Goal: Information Seeking & Learning: Learn about a topic

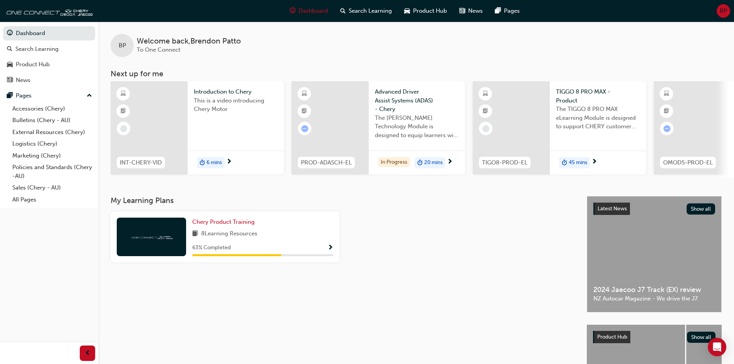
scroll to position [0, 99]
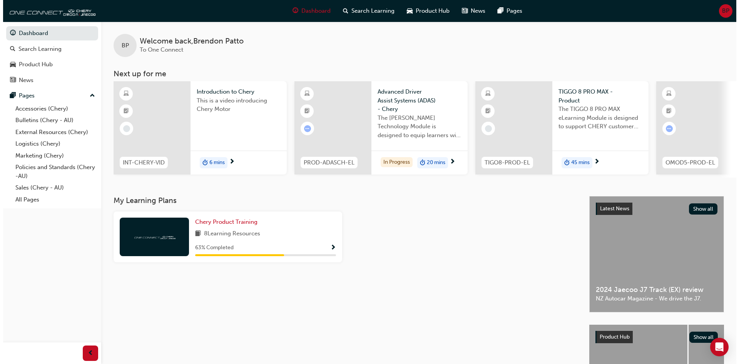
scroll to position [0, 99]
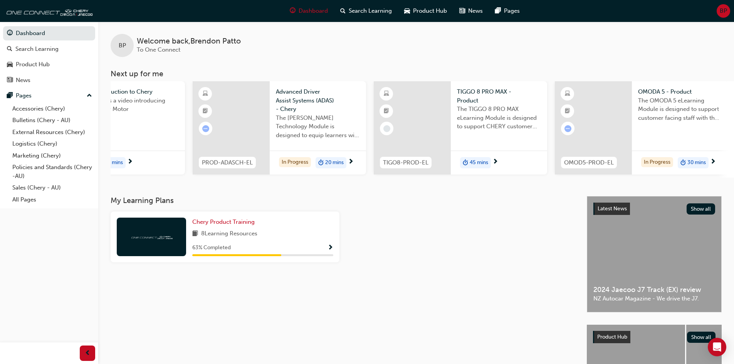
drag, startPoint x: 570, startPoint y: 177, endPoint x: 600, endPoint y: 176, distance: 30.1
click at [600, 176] on div "OMOD5-PROD-EL OMODA 5 - Product The OMODA 5 eLearning Module is designed to sup…" at bounding box center [641, 129] width 173 height 96
click at [481, 159] on span "45 mins" at bounding box center [478, 162] width 18 height 9
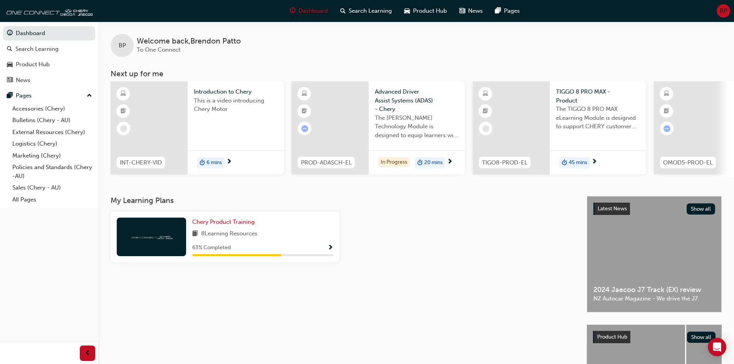
click at [675, 115] on div at bounding box center [691, 127] width 77 height 93
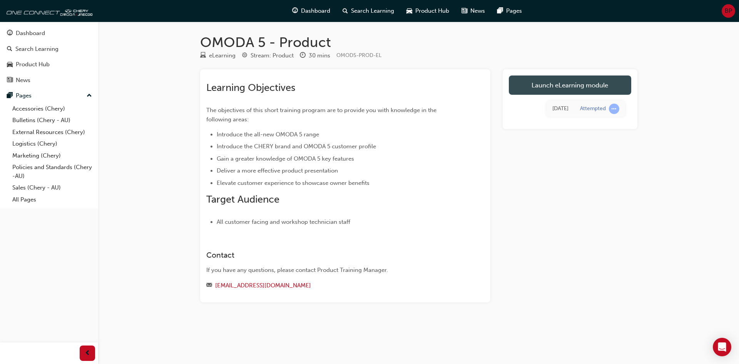
click at [563, 87] on link "Launch eLearning module" at bounding box center [570, 84] width 122 height 19
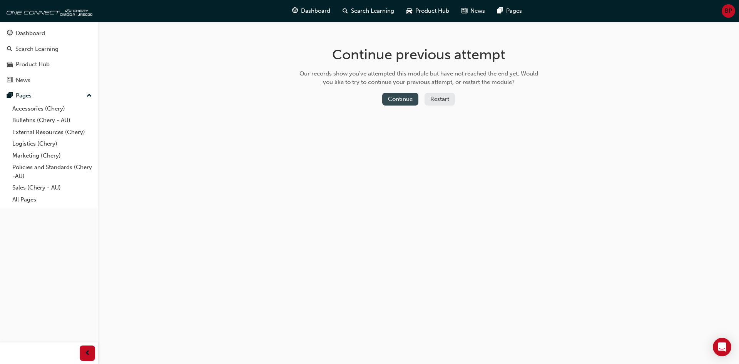
click at [402, 93] on button "Continue" at bounding box center [400, 99] width 36 height 13
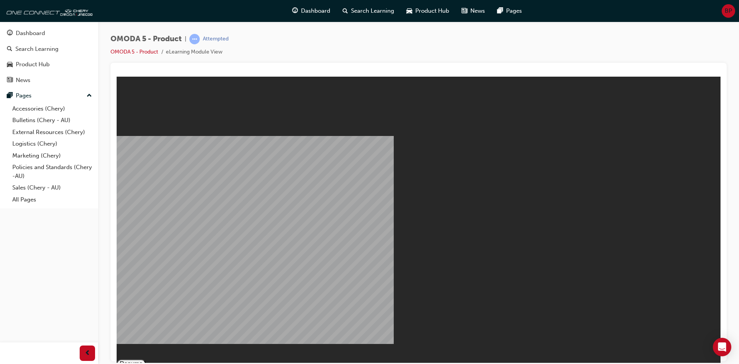
drag, startPoint x: 427, startPoint y: 248, endPoint x: 427, endPoint y: 238, distance: 10.0
click at [146, 359] on button "Resume" at bounding box center [131, 363] width 29 height 9
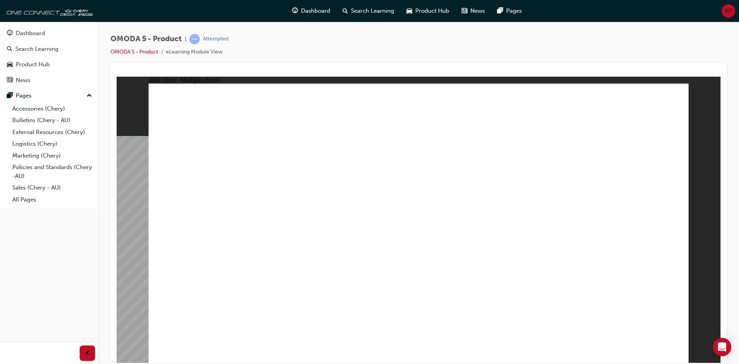
radio input "true"
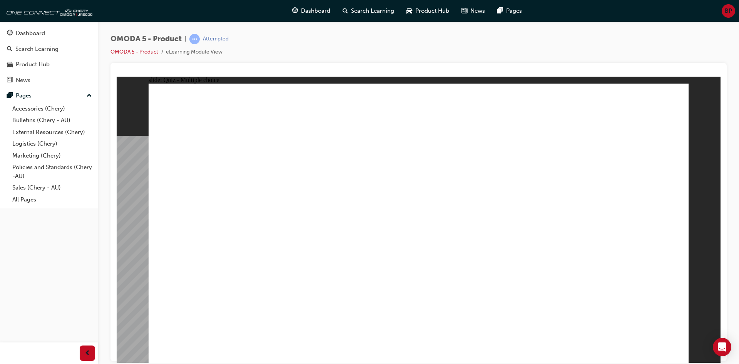
radio input "true"
drag, startPoint x: 615, startPoint y: 190, endPoint x: 213, endPoint y: 283, distance: 412.4
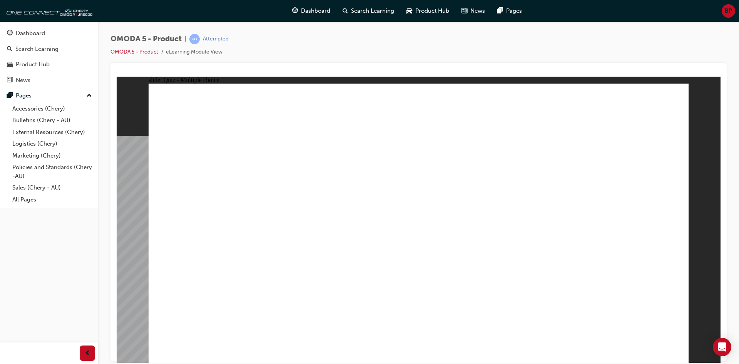
radio input "true"
drag, startPoint x: 491, startPoint y: 134, endPoint x: 459, endPoint y: 251, distance: 121.1
drag, startPoint x: 576, startPoint y: 177, endPoint x: 203, endPoint y: 256, distance: 382.2
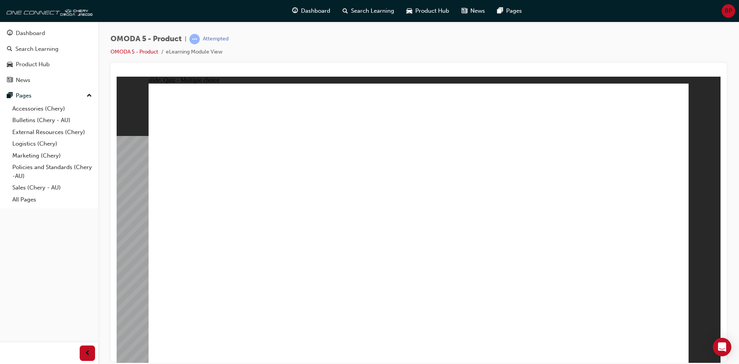
drag, startPoint x: 568, startPoint y: 142, endPoint x: 322, endPoint y: 254, distance: 270.4
drag, startPoint x: 539, startPoint y: 223, endPoint x: 571, endPoint y: 263, distance: 51.5
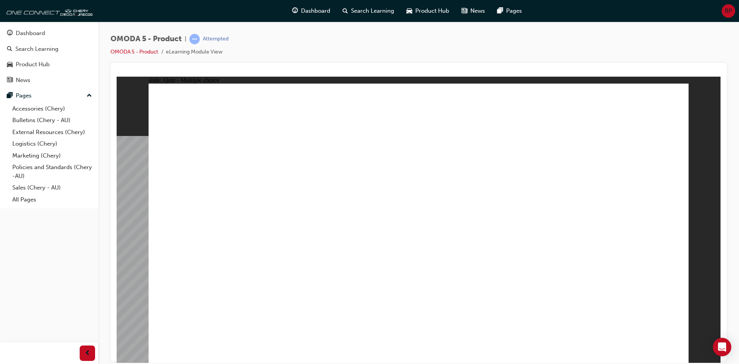
radio input "false"
radio input "true"
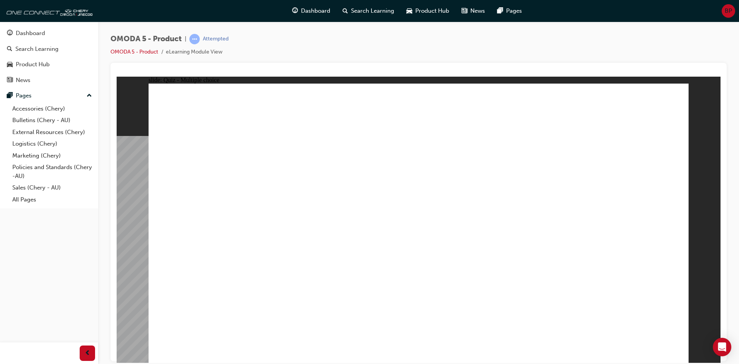
drag, startPoint x: 484, startPoint y: 147, endPoint x: 337, endPoint y: 228, distance: 167.9
drag, startPoint x: 496, startPoint y: 189, endPoint x: 332, endPoint y: 242, distance: 173.2
drag, startPoint x: 463, startPoint y: 233, endPoint x: 328, endPoint y: 248, distance: 136.0
drag, startPoint x: 583, startPoint y: 168, endPoint x: 365, endPoint y: 245, distance: 231.1
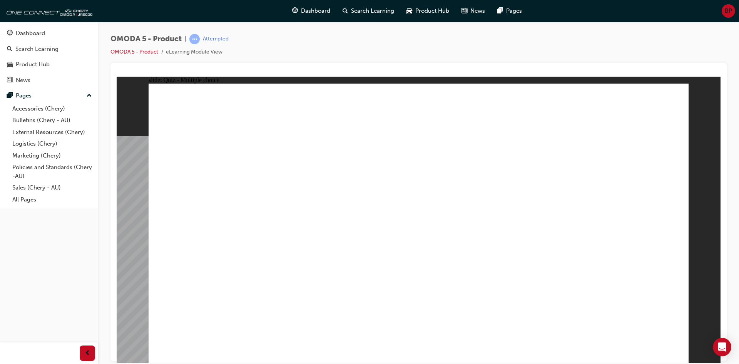
drag, startPoint x: 571, startPoint y: 122, endPoint x: 369, endPoint y: 252, distance: 240.6
drag, startPoint x: 581, startPoint y: 135, endPoint x: 338, endPoint y: 251, distance: 269.2
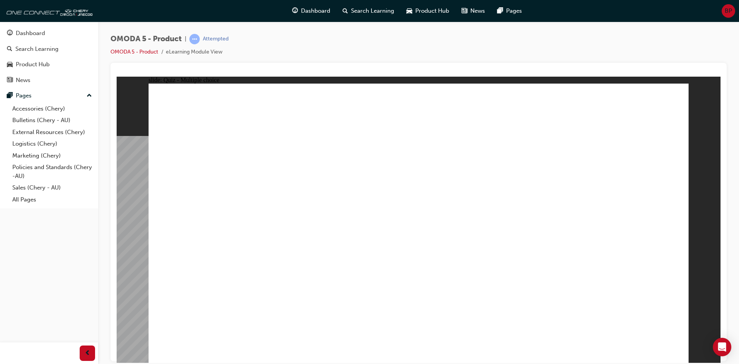
radio input "true"
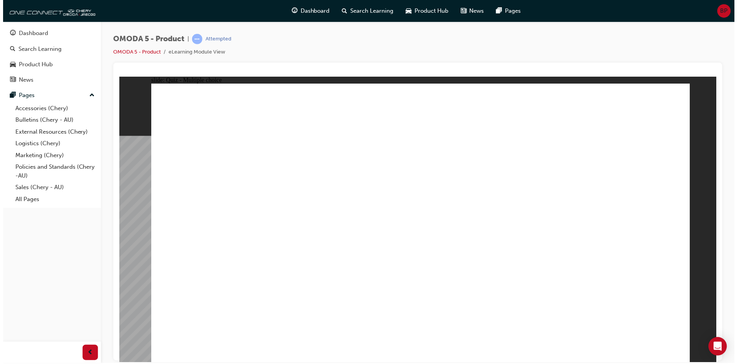
drag, startPoint x: 398, startPoint y: 270, endPoint x: 432, endPoint y: 269, distance: 33.5
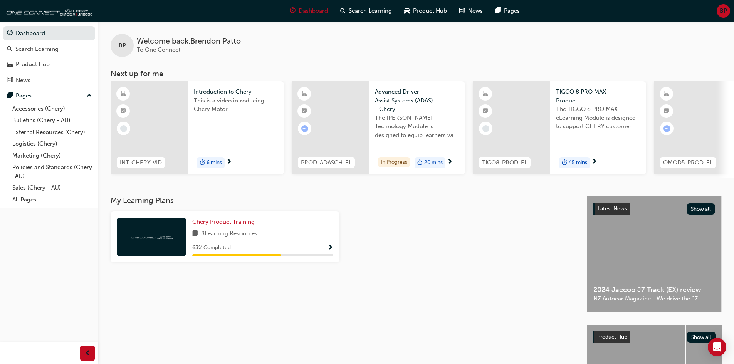
click at [573, 131] on span "The TIGGO 8 PRO MAX eLearning Module is designed to support CHERY customer faci…" at bounding box center [598, 118] width 84 height 26
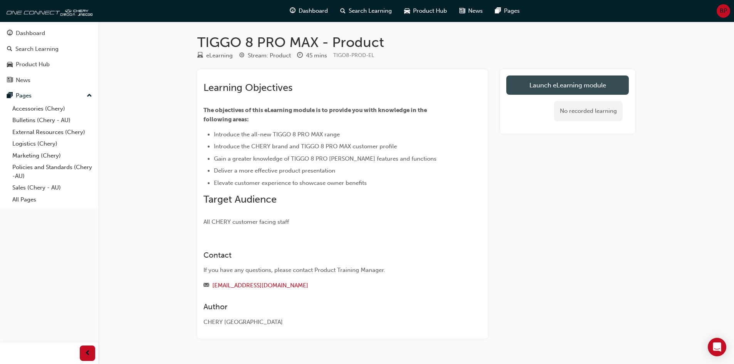
click at [571, 94] on link "Launch eLearning module" at bounding box center [567, 84] width 122 height 19
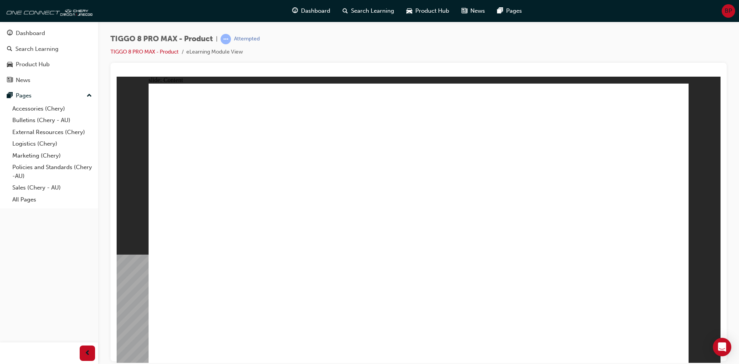
drag, startPoint x: 588, startPoint y: 138, endPoint x: 633, endPoint y: 132, distance: 45.1
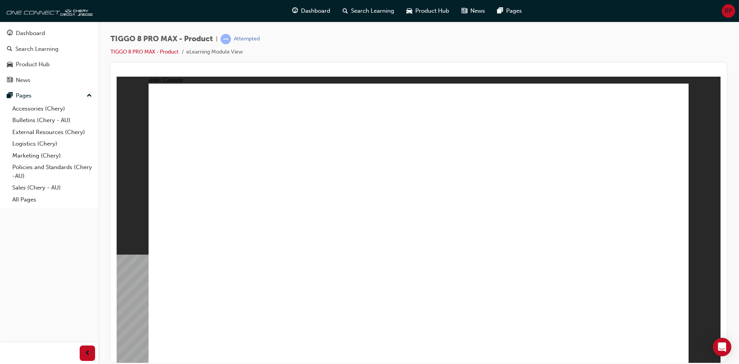
drag, startPoint x: 591, startPoint y: 114, endPoint x: 600, endPoint y: 154, distance: 40.7
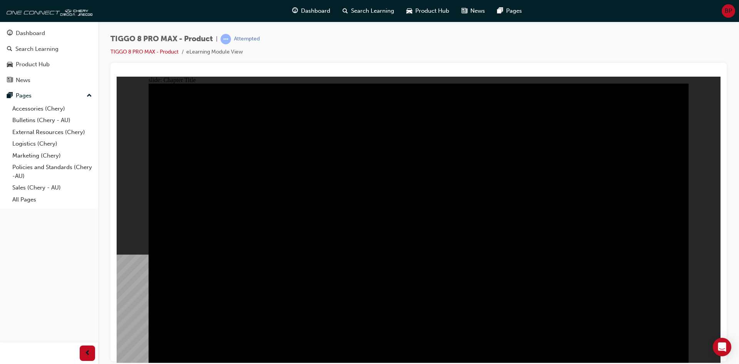
drag, startPoint x: 670, startPoint y: 344, endPoint x: 671, endPoint y: 356, distance: 11.6
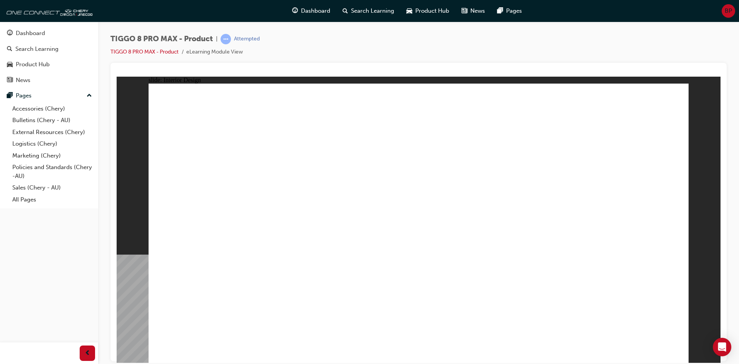
drag, startPoint x: 205, startPoint y: 157, endPoint x: 326, endPoint y: 250, distance: 152.1
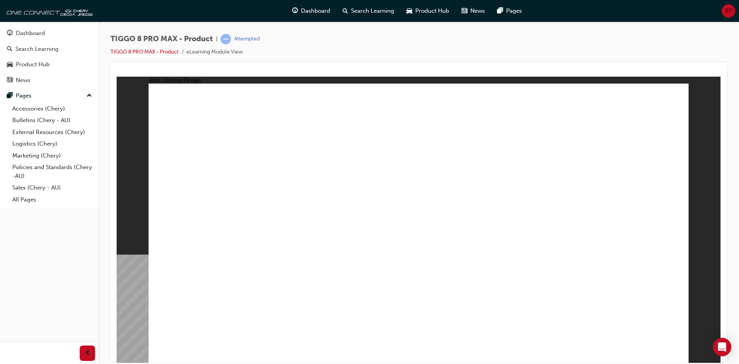
drag, startPoint x: 551, startPoint y: 156, endPoint x: 564, endPoint y: 166, distance: 15.9
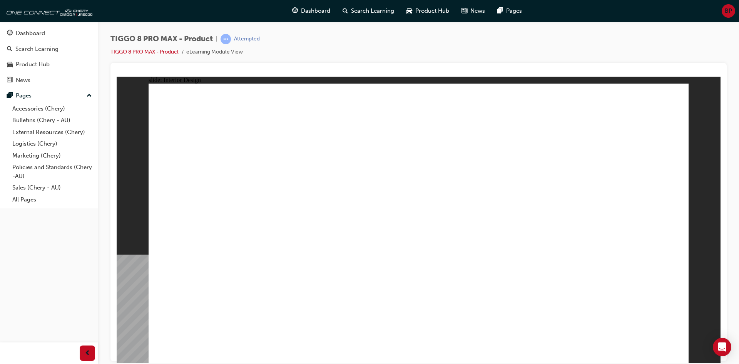
drag, startPoint x: 436, startPoint y: 222, endPoint x: 433, endPoint y: 225, distance: 4.4
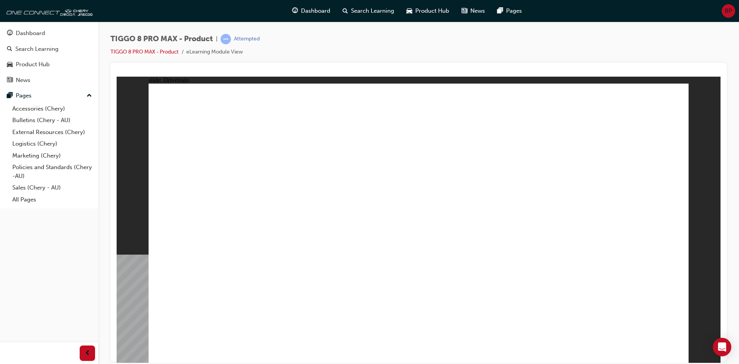
drag, startPoint x: 223, startPoint y: 283, endPoint x: 225, endPoint y: 295, distance: 11.3
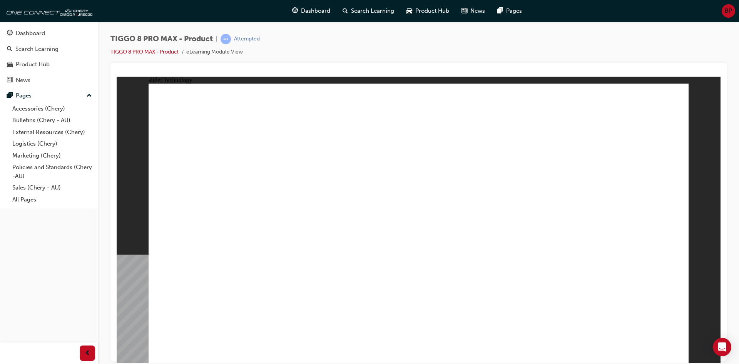
drag, startPoint x: 230, startPoint y: 297, endPoint x: 231, endPoint y: 301, distance: 4.0
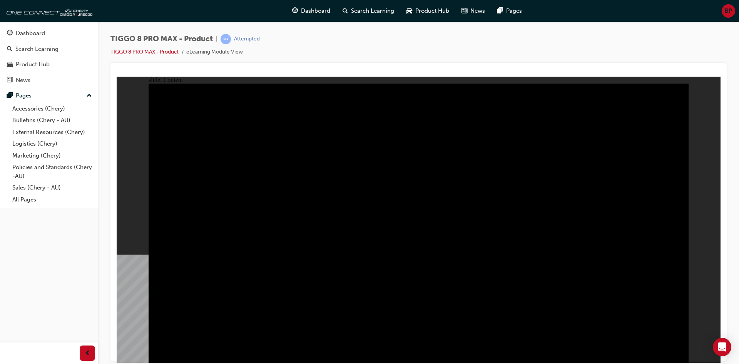
drag, startPoint x: 435, startPoint y: 165, endPoint x: 380, endPoint y: 154, distance: 56.1
drag, startPoint x: 340, startPoint y: 218, endPoint x: 340, endPoint y: 229, distance: 11.6
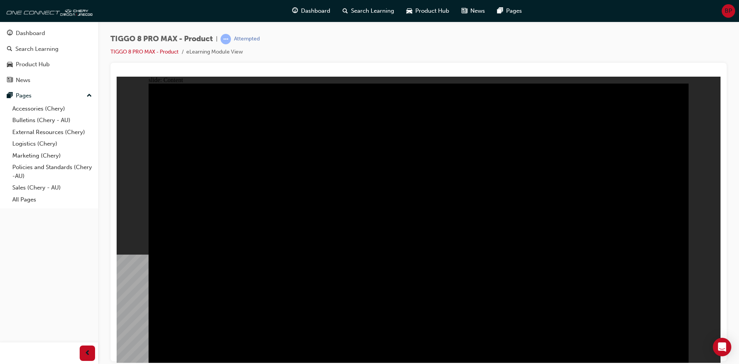
drag, startPoint x: 305, startPoint y: 293, endPoint x: 238, endPoint y: 283, distance: 67.4
drag, startPoint x: 224, startPoint y: 279, endPoint x: 221, endPoint y: 258, distance: 21.0
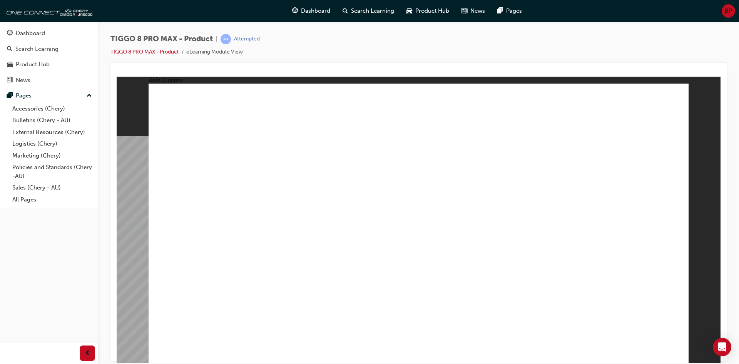
drag, startPoint x: 674, startPoint y: 100, endPoint x: 663, endPoint y: 106, distance: 12.6
drag, startPoint x: 670, startPoint y: 99, endPoint x: 658, endPoint y: 264, distance: 166.0
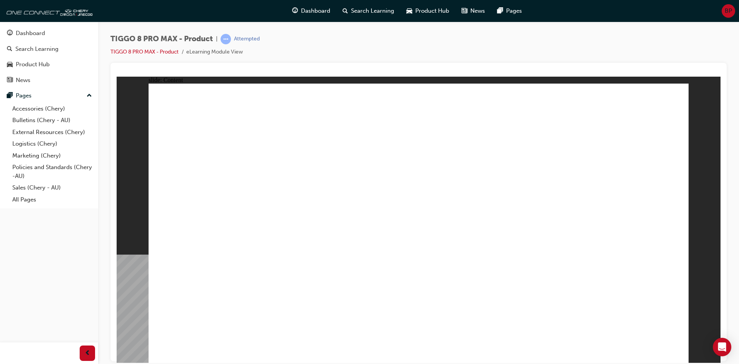
drag, startPoint x: 335, startPoint y: 272, endPoint x: 321, endPoint y: 276, distance: 14.0
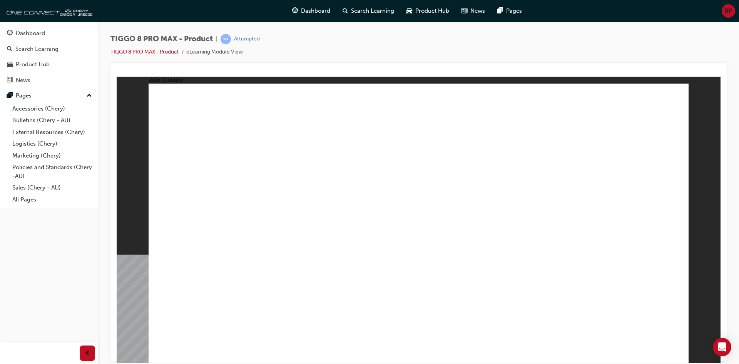
drag, startPoint x: 191, startPoint y: 216, endPoint x: 204, endPoint y: 253, distance: 38.9
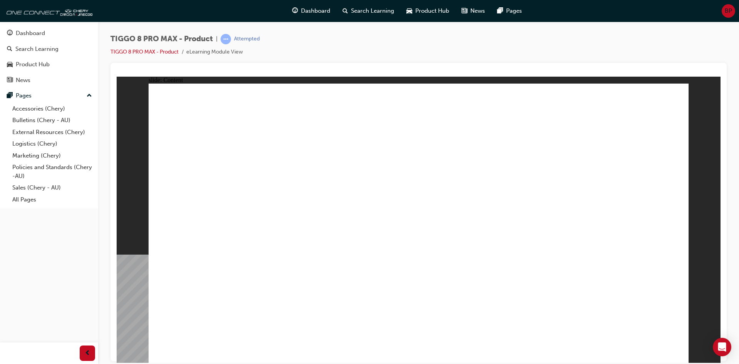
drag, startPoint x: 207, startPoint y: 252, endPoint x: 203, endPoint y: 269, distance: 17.8
drag, startPoint x: 203, startPoint y: 269, endPoint x: 205, endPoint y: 278, distance: 8.8
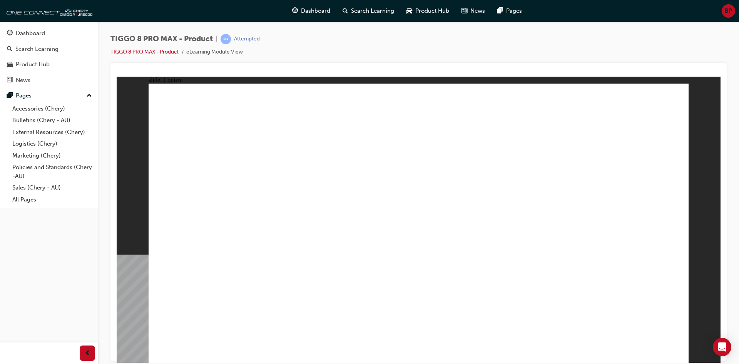
drag, startPoint x: 228, startPoint y: 290, endPoint x: 231, endPoint y: 311, distance: 20.9
drag, startPoint x: 231, startPoint y: 311, endPoint x: 236, endPoint y: 321, distance: 11.2
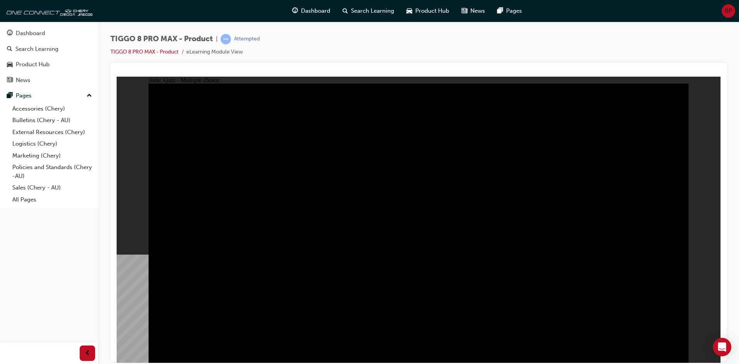
radio input "true"
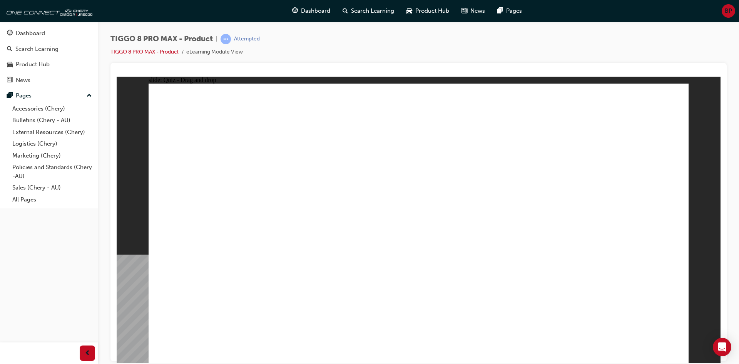
drag, startPoint x: 456, startPoint y: 159, endPoint x: 423, endPoint y: 230, distance: 78.4
drag, startPoint x: 421, startPoint y: 149, endPoint x: 528, endPoint y: 250, distance: 147.6
drag, startPoint x: 590, startPoint y: 162, endPoint x: 642, endPoint y: 227, distance: 83.1
drag, startPoint x: 526, startPoint y: 121, endPoint x: 431, endPoint y: 167, distance: 105.7
drag, startPoint x: 526, startPoint y: 244, endPoint x: 339, endPoint y: 243, distance: 187.5
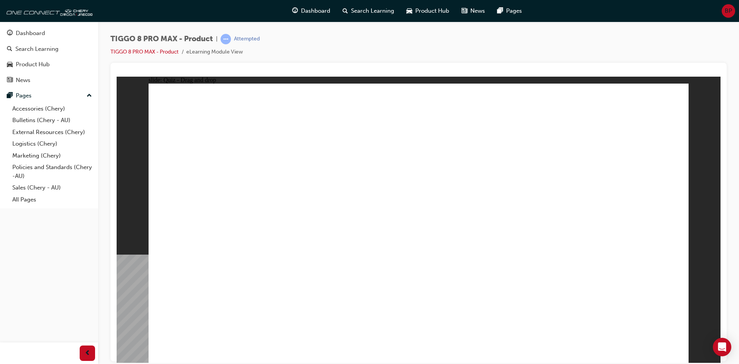
drag, startPoint x: 529, startPoint y: 124, endPoint x: 252, endPoint y: 242, distance: 301.9
drag, startPoint x: 590, startPoint y: 114, endPoint x: 608, endPoint y: 247, distance: 134.0
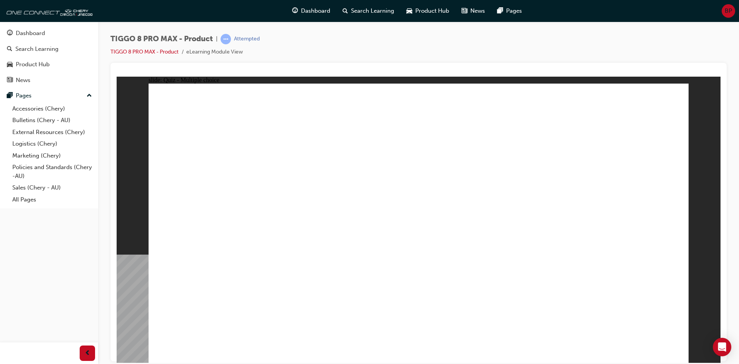
checkbox input "true"
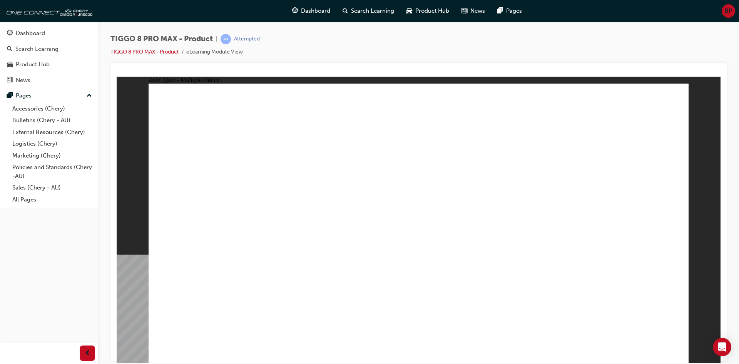
checkbox input "true"
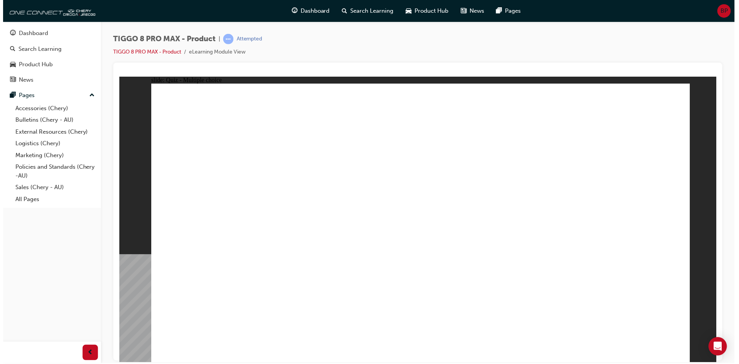
drag, startPoint x: 421, startPoint y: 273, endPoint x: 421, endPoint y: 265, distance: 8.5
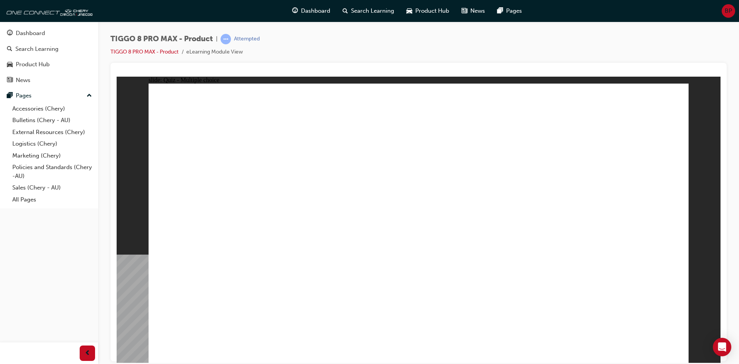
radio input "true"
drag, startPoint x: 431, startPoint y: 198, endPoint x: 465, endPoint y: 297, distance: 104.6
drag, startPoint x: 432, startPoint y: 131, endPoint x: 472, endPoint y: 268, distance: 142.7
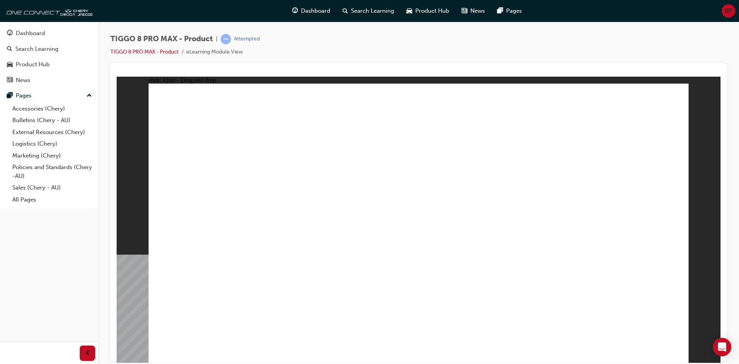
drag, startPoint x: 549, startPoint y: 109, endPoint x: 508, endPoint y: 272, distance: 168.2
drag, startPoint x: 538, startPoint y: 134, endPoint x: 503, endPoint y: 302, distance: 171.1
drag, startPoint x: 533, startPoint y: 158, endPoint x: 494, endPoint y: 311, distance: 157.7
drag, startPoint x: 600, startPoint y: 142, endPoint x: 528, endPoint y: 273, distance: 149.9
drag, startPoint x: 622, startPoint y: 120, endPoint x: 523, endPoint y: 286, distance: 193.0
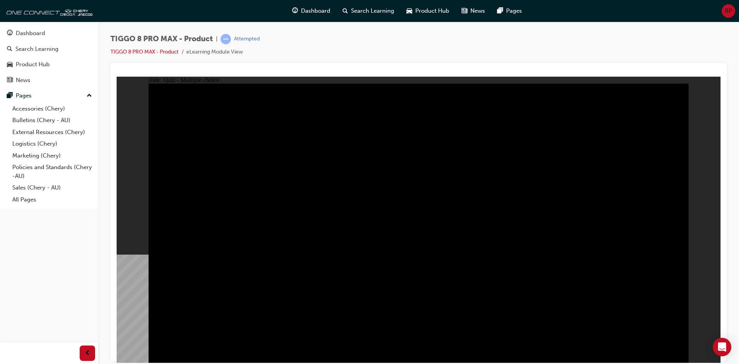
radio input "true"
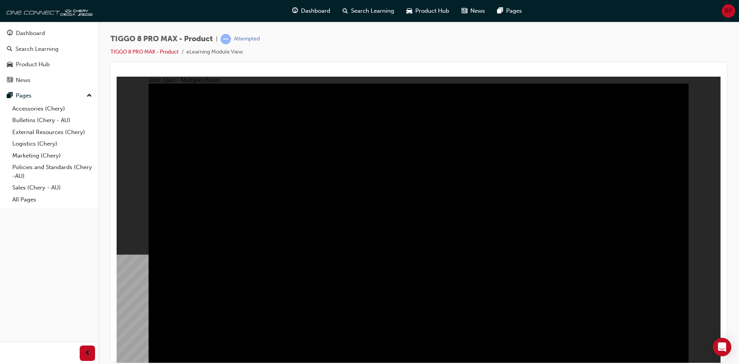
radio input "true"
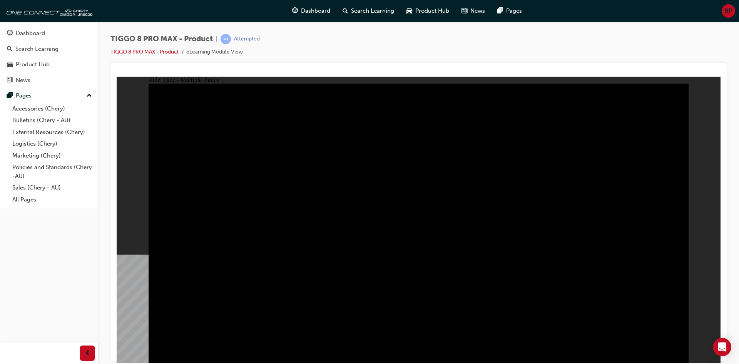
checkbox input "true"
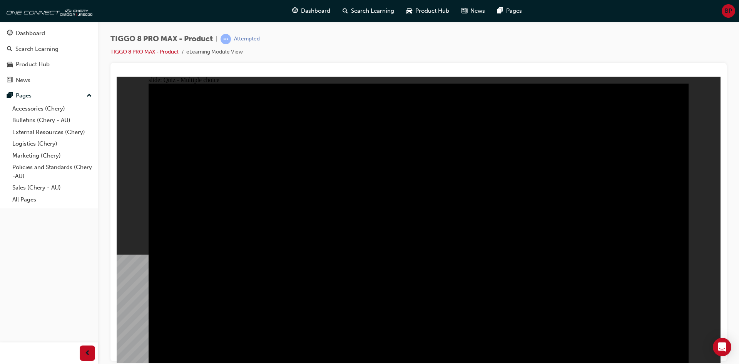
checkbox input "true"
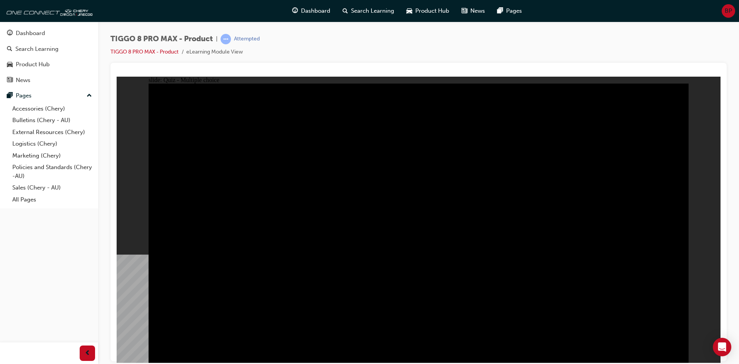
checkbox input "true"
checkbox input "false"
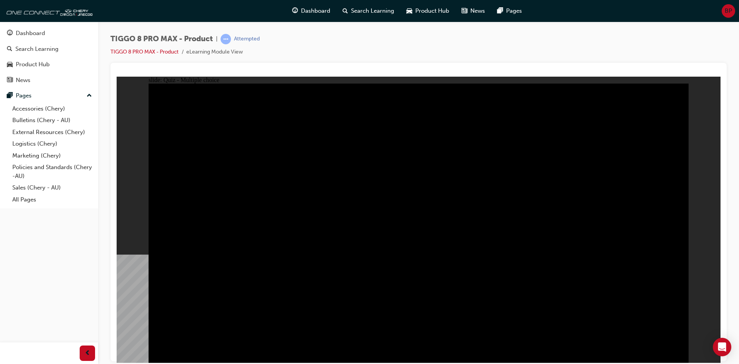
checkbox input "false"
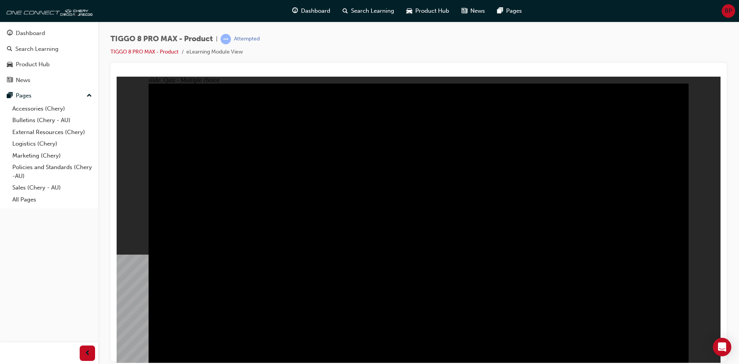
checkbox input "false"
drag, startPoint x: 226, startPoint y: 167, endPoint x: 306, endPoint y: 205, distance: 88.4
drag, startPoint x: 194, startPoint y: 168, endPoint x: 228, endPoint y: 196, distance: 44.6
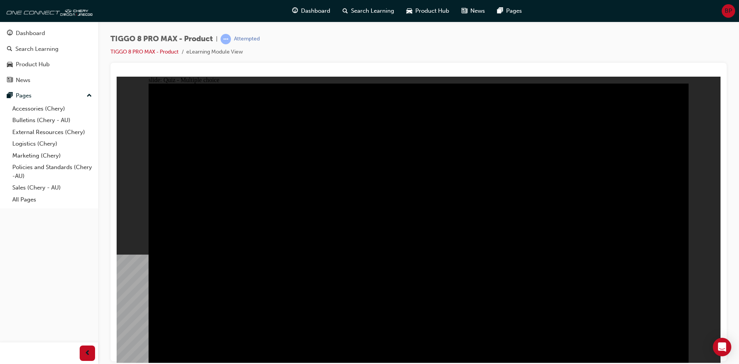
drag, startPoint x: 228, startPoint y: 196, endPoint x: 214, endPoint y: 180, distance: 21.5
drag, startPoint x: 217, startPoint y: 164, endPoint x: 357, endPoint y: 152, distance: 140.0
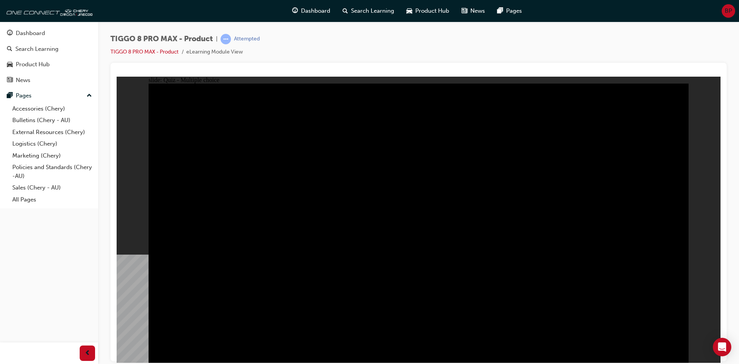
checkbox input "true"
drag, startPoint x: 474, startPoint y: 317, endPoint x: 602, endPoint y: 293, distance: 130.1
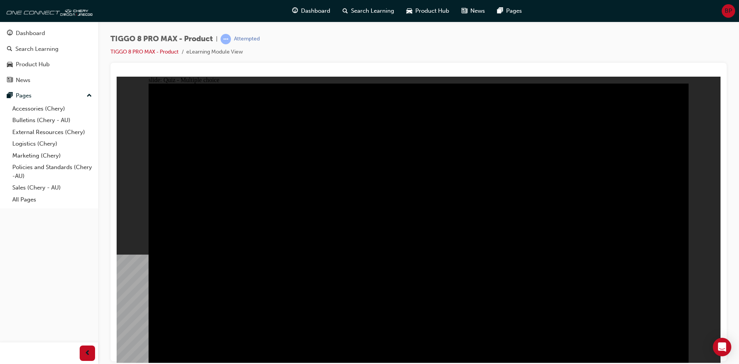
checkbox input "true"
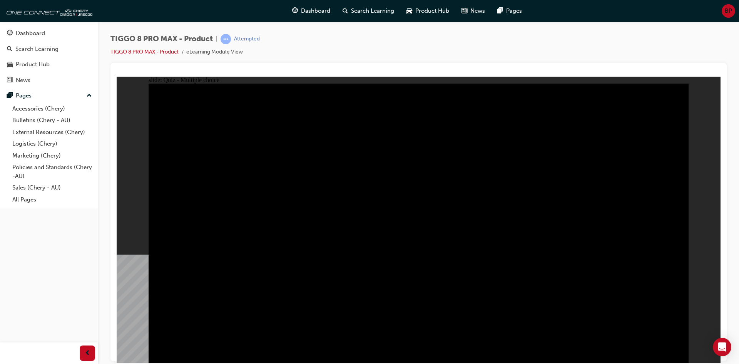
checkbox input "true"
drag, startPoint x: 479, startPoint y: 161, endPoint x: 460, endPoint y: 208, distance: 50.1
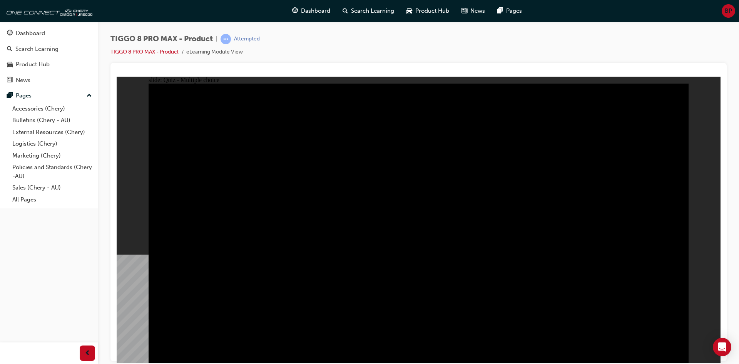
checkbox input "true"
drag, startPoint x: 308, startPoint y: 278, endPoint x: 346, endPoint y: 273, distance: 38.0
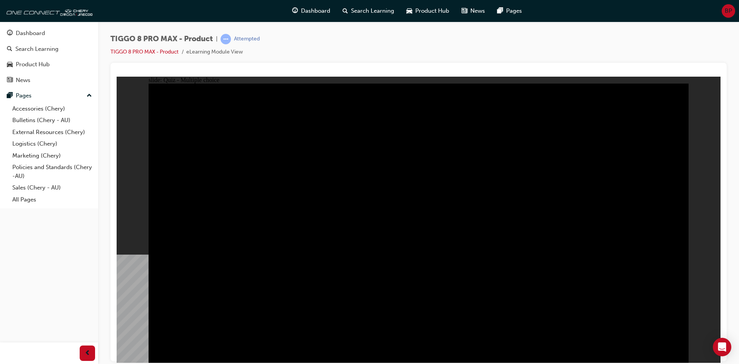
radio input "true"
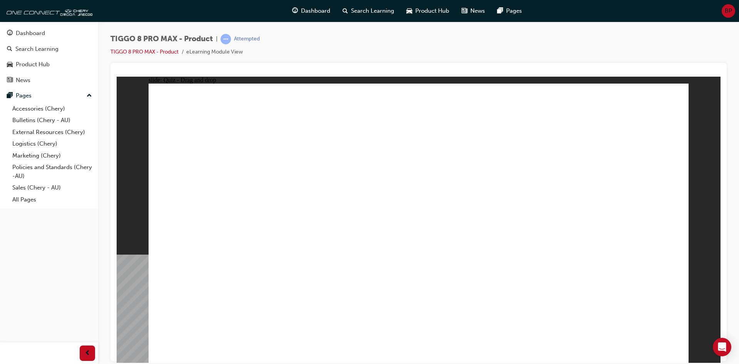
drag, startPoint x: 466, startPoint y: 194, endPoint x: 441, endPoint y: 246, distance: 57.0
drag, startPoint x: 526, startPoint y: 114, endPoint x: 270, endPoint y: 224, distance: 278.2
drag, startPoint x: 424, startPoint y: 125, endPoint x: 537, endPoint y: 246, distance: 166.5
drag, startPoint x: 555, startPoint y: 181, endPoint x: 380, endPoint y: 186, distance: 175.3
drag, startPoint x: 214, startPoint y: 242, endPoint x: 459, endPoint y: 138, distance: 266.3
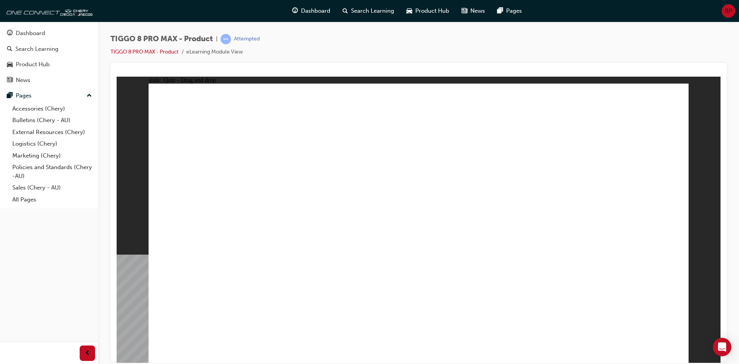
drag, startPoint x: 582, startPoint y: 180, endPoint x: 640, endPoint y: 251, distance: 91.5
drag, startPoint x: 527, startPoint y: 124, endPoint x: 522, endPoint y: 126, distance: 5.6
drag, startPoint x: 630, startPoint y: 241, endPoint x: 468, endPoint y: 157, distance: 182.4
drag, startPoint x: 514, startPoint y: 111, endPoint x: 190, endPoint y: 239, distance: 348.8
drag, startPoint x: 608, startPoint y: 122, endPoint x: 623, endPoint y: 243, distance: 122.2
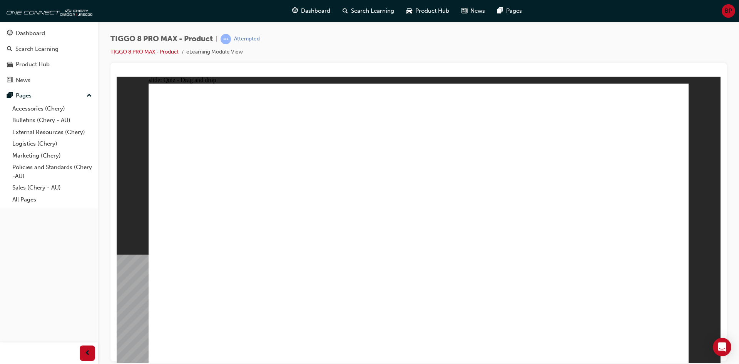
drag, startPoint x: 534, startPoint y: 191, endPoint x: 365, endPoint y: 248, distance: 178.2
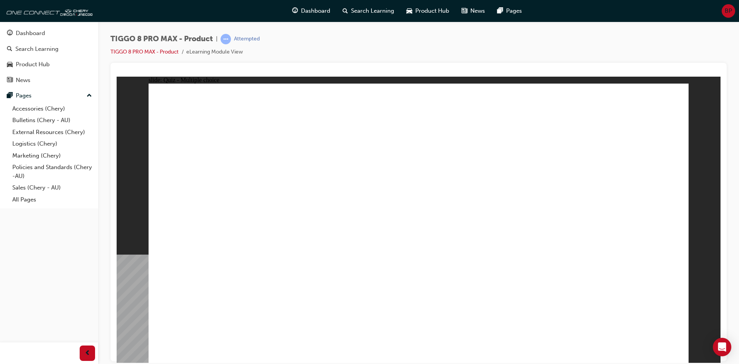
checkbox input "true"
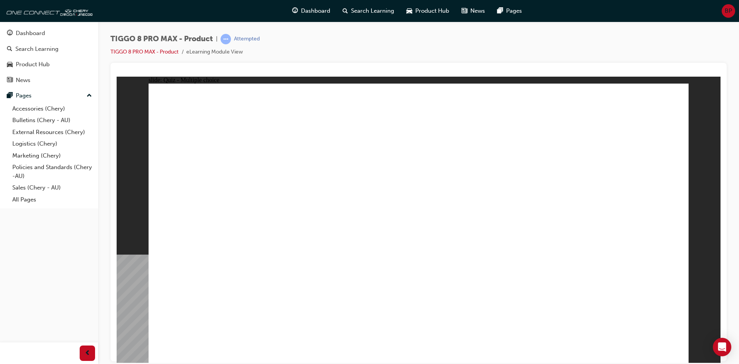
checkbox input "true"
radio input "true"
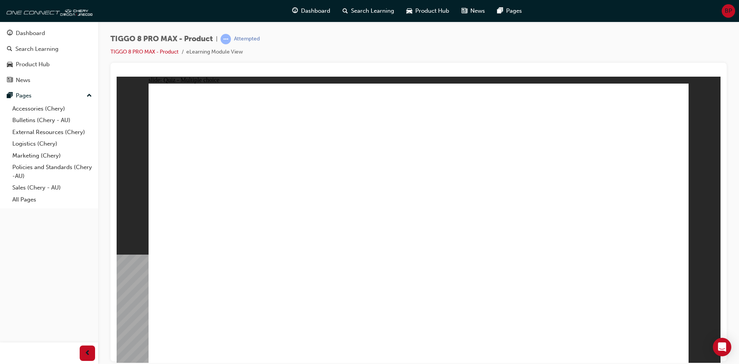
drag, startPoint x: 519, startPoint y: 157, endPoint x: 484, endPoint y: 253, distance: 101.6
drag, startPoint x: 502, startPoint y: 142, endPoint x: 435, endPoint y: 172, distance: 73.3
drag, startPoint x: 424, startPoint y: 139, endPoint x: 437, endPoint y: 187, distance: 49.1
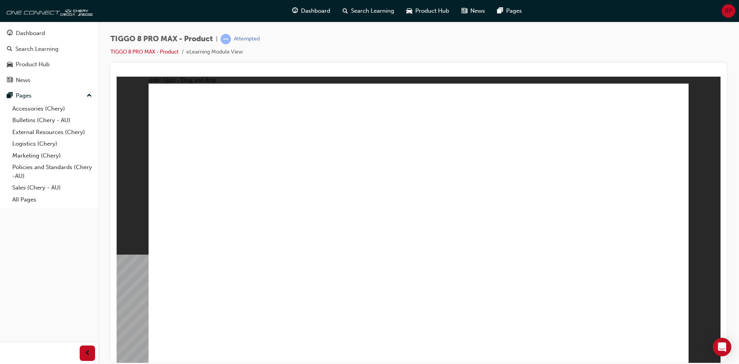
drag, startPoint x: 438, startPoint y: 105, endPoint x: 466, endPoint y: 256, distance: 154.0
drag, startPoint x: 442, startPoint y: 118, endPoint x: 510, endPoint y: 260, distance: 156.7
drag, startPoint x: 522, startPoint y: 116, endPoint x: 532, endPoint y: 265, distance: 149.4
drag, startPoint x: 609, startPoint y: 137, endPoint x: 517, endPoint y: 292, distance: 179.8
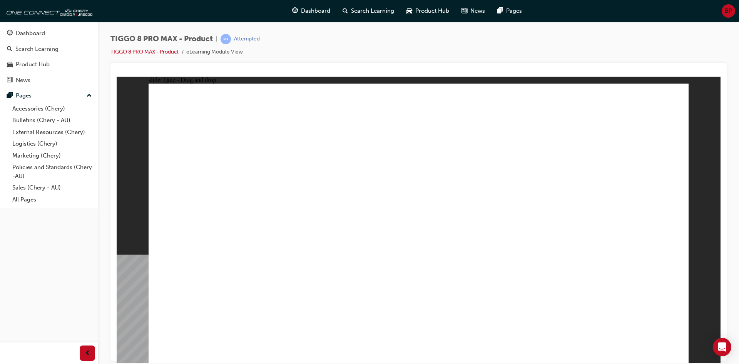
drag, startPoint x: 618, startPoint y: 122, endPoint x: 517, endPoint y: 296, distance: 201.5
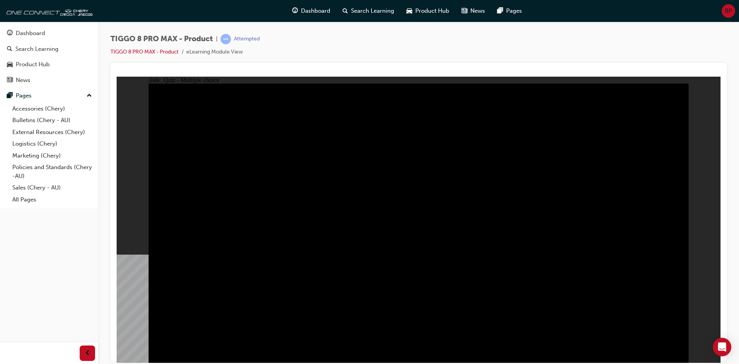
radio input "true"
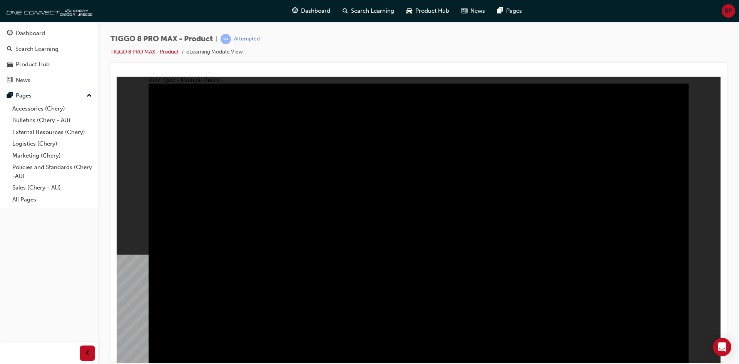
radio input "true"
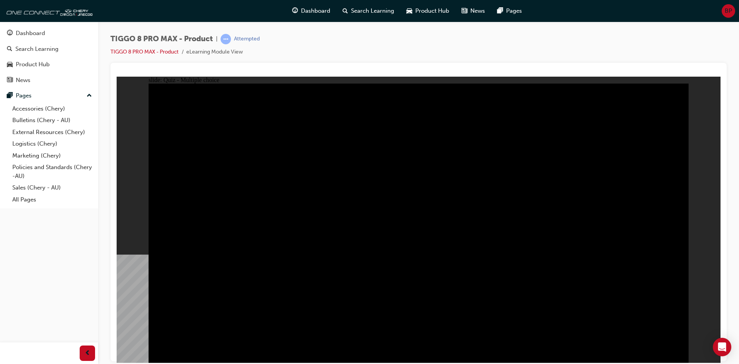
radio input "true"
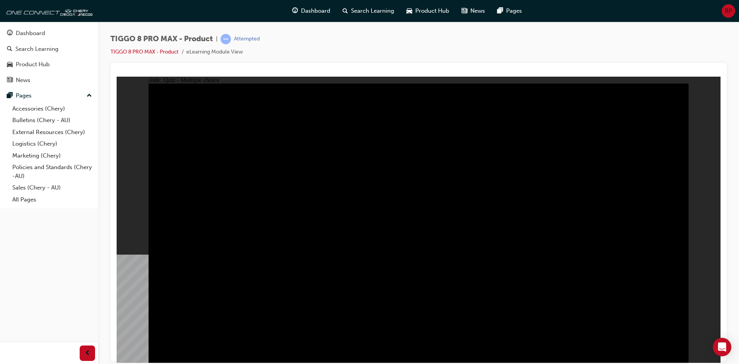
checkbox input "true"
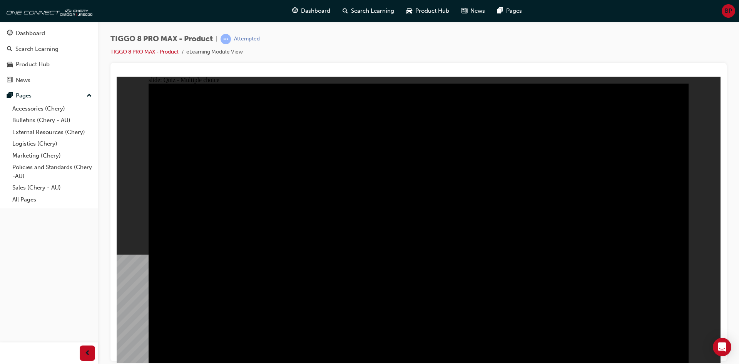
checkbox input "true"
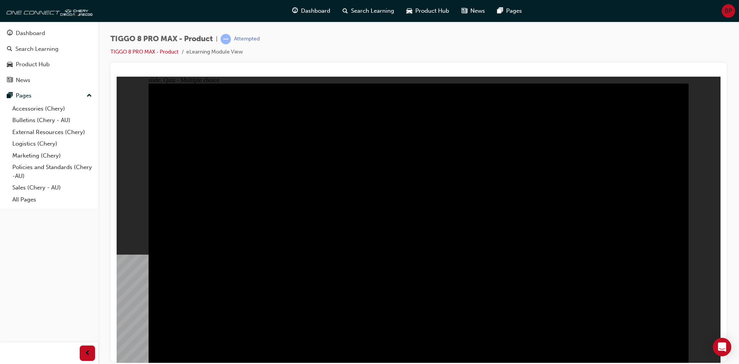
checkbox input "true"
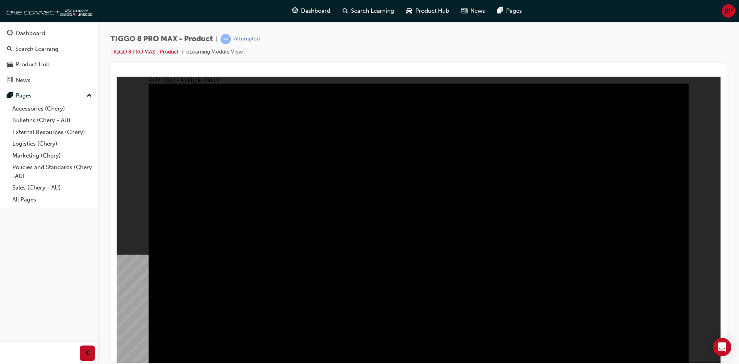
checkbox input "true"
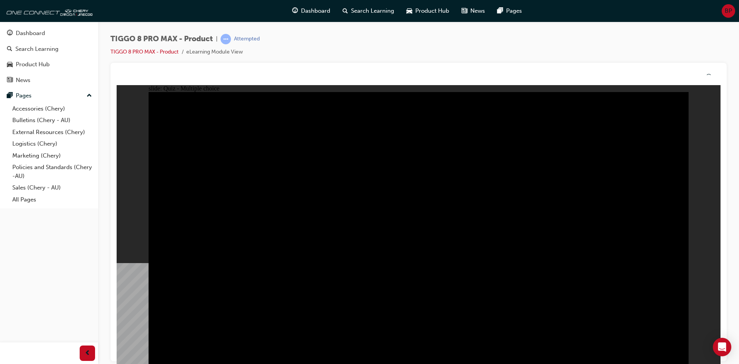
drag, startPoint x: 392, startPoint y: 265, endPoint x: 394, endPoint y: 274, distance: 9.0
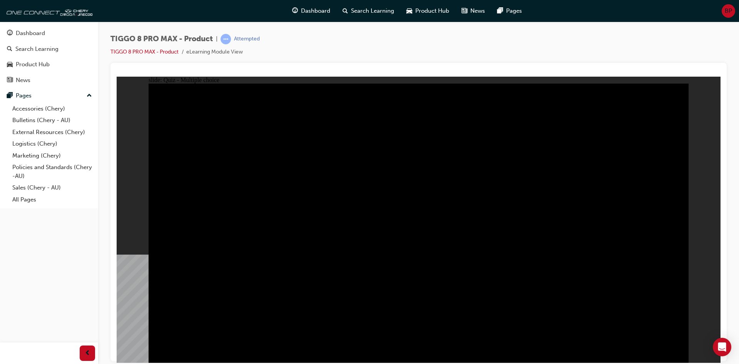
radio input "true"
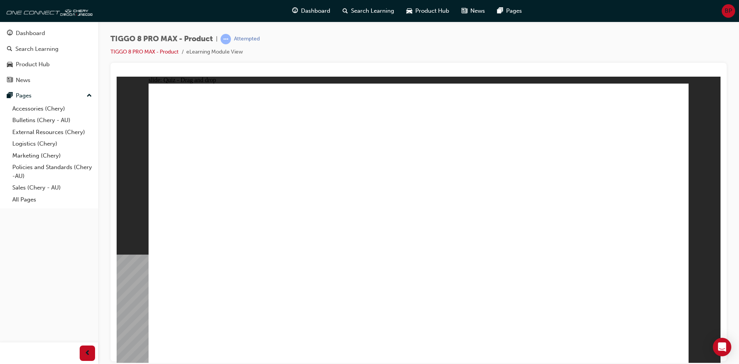
drag, startPoint x: 416, startPoint y: 118, endPoint x: 383, endPoint y: 184, distance: 74.1
drag, startPoint x: 452, startPoint y: 181, endPoint x: 424, endPoint y: 227, distance: 53.7
drag, startPoint x: 506, startPoint y: 112, endPoint x: 610, endPoint y: 240, distance: 165.0
drag, startPoint x: 602, startPoint y: 111, endPoint x: 202, endPoint y: 241, distance: 420.7
drag, startPoint x: 385, startPoint y: 116, endPoint x: 507, endPoint y: 244, distance: 176.0
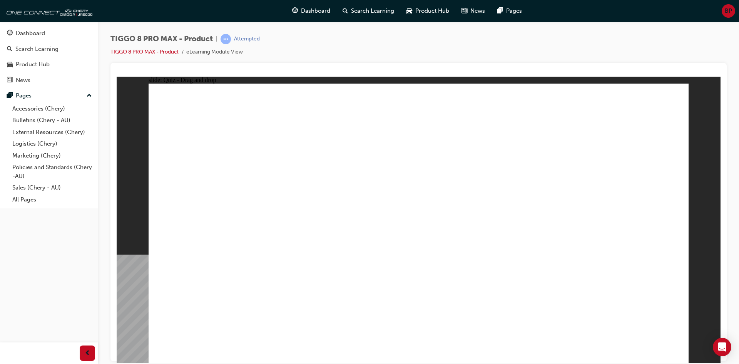
drag, startPoint x: 542, startPoint y: 168, endPoint x: 323, endPoint y: 242, distance: 230.4
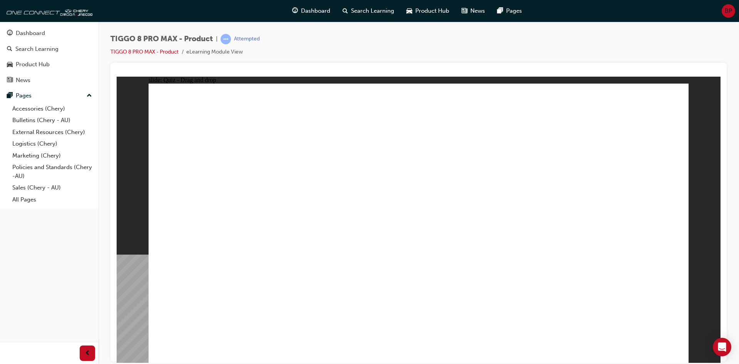
checkbox input "true"
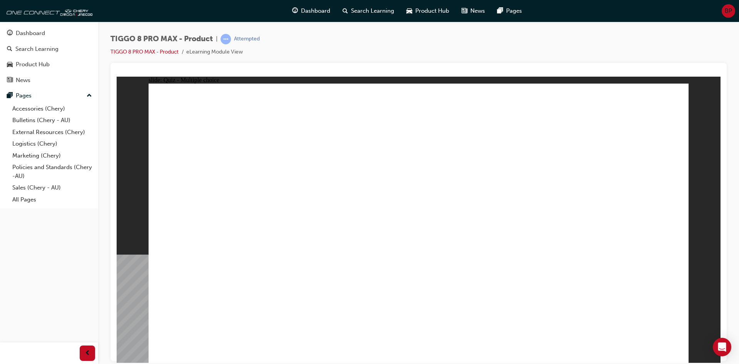
drag, startPoint x: 421, startPoint y: 261, endPoint x: 423, endPoint y: 267, distance: 6.1
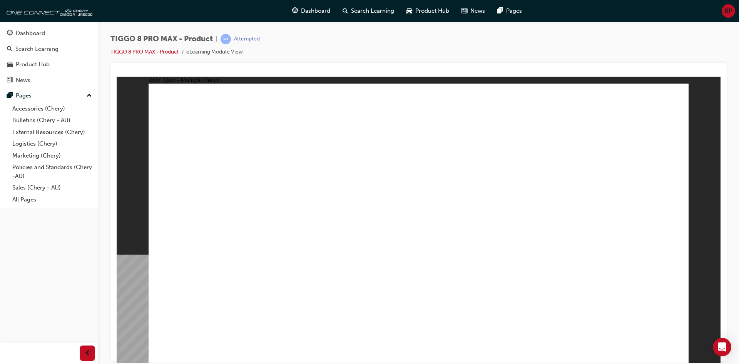
radio input "true"
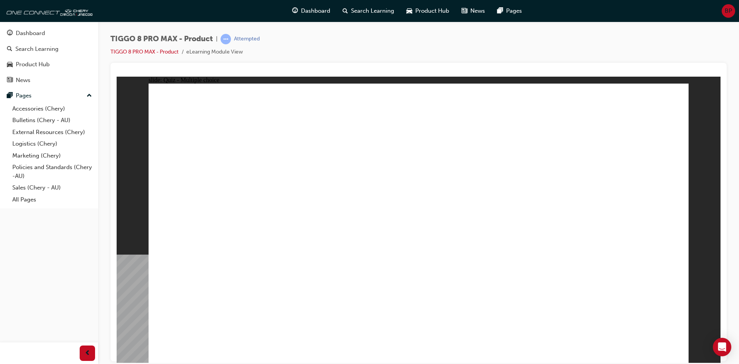
drag, startPoint x: 509, startPoint y: 163, endPoint x: 532, endPoint y: 206, distance: 47.9
drag, startPoint x: 536, startPoint y: 114, endPoint x: 522, endPoint y: 246, distance: 132.5
drag, startPoint x: 508, startPoint y: 121, endPoint x: 492, endPoint y: 181, distance: 62.3
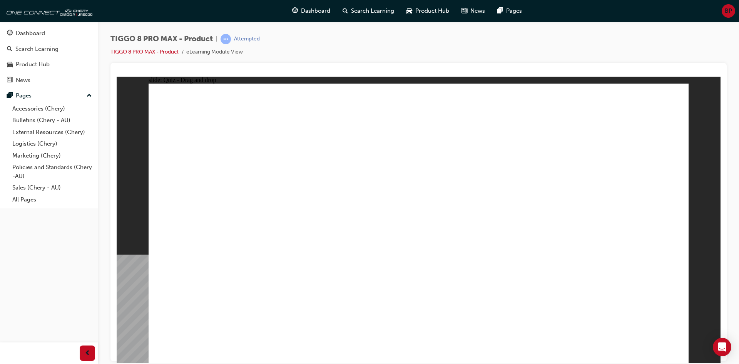
drag, startPoint x: 497, startPoint y: 144, endPoint x: 456, endPoint y: 235, distance: 99.5
drag, startPoint x: 429, startPoint y: 148, endPoint x: 456, endPoint y: 270, distance: 124.3
drag, startPoint x: 458, startPoint y: 177, endPoint x: 540, endPoint y: 281, distance: 132.5
drag, startPoint x: 611, startPoint y: 155, endPoint x: 559, endPoint y: 211, distance: 75.7
drag, startPoint x: 600, startPoint y: 141, endPoint x: 531, endPoint y: 292, distance: 165.9
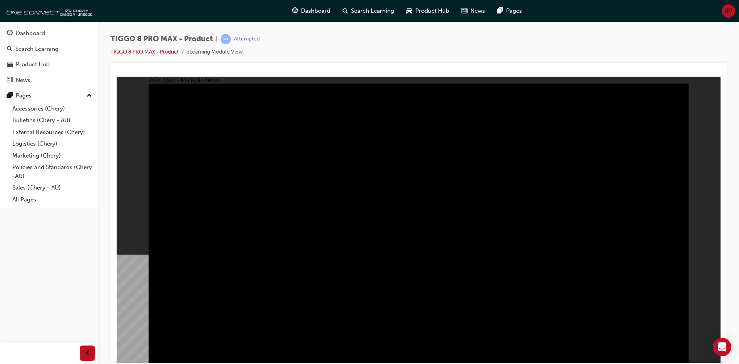
radio input "true"
drag, startPoint x: 446, startPoint y: 261, endPoint x: 436, endPoint y: 280, distance: 21.4
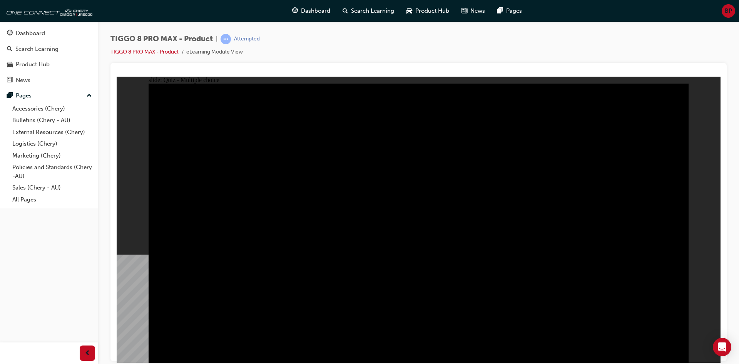
radio input "false"
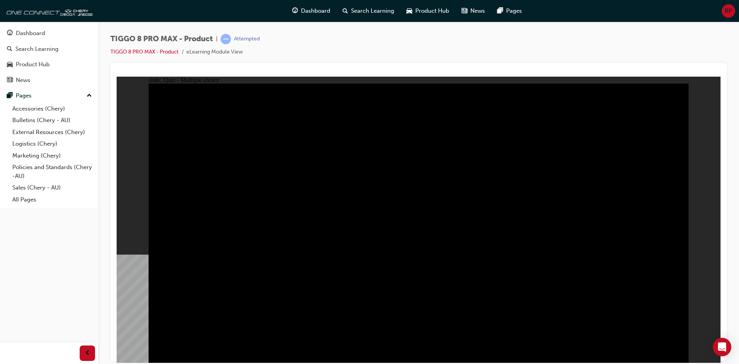
radio input "true"
radio input "false"
radio input "true"
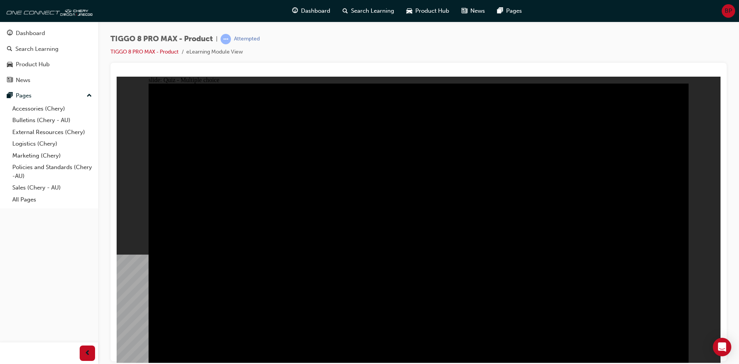
radio input "true"
radio input "false"
radio input "true"
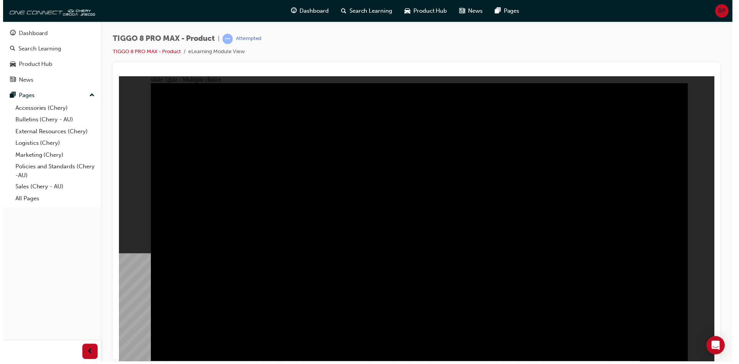
drag, startPoint x: 422, startPoint y: 271, endPoint x: 422, endPoint y: 262, distance: 8.5
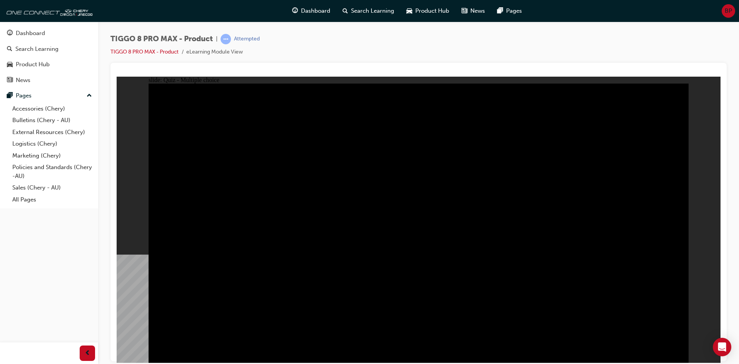
checkbox input "true"
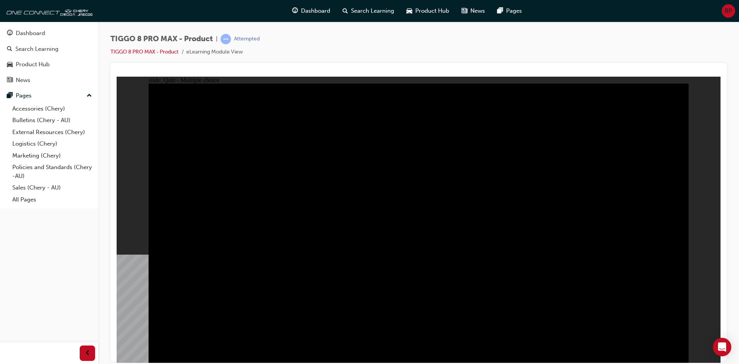
checkbox input "true"
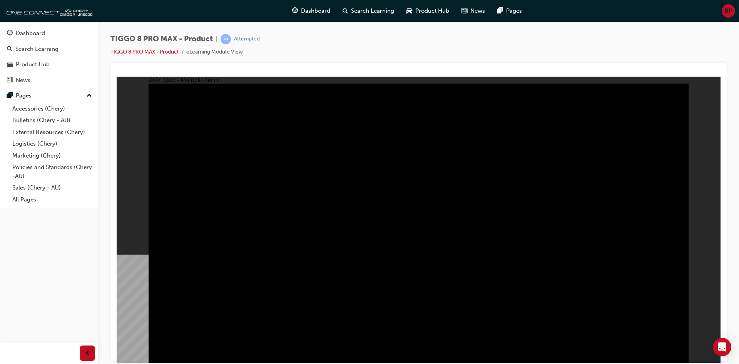
checkbox input "true"
drag, startPoint x: 602, startPoint y: 215, endPoint x: 580, endPoint y: 250, distance: 41.7
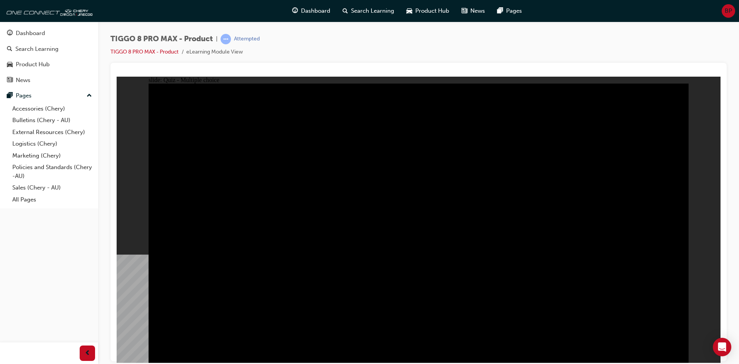
checkbox input "true"
drag, startPoint x: 424, startPoint y: 254, endPoint x: 427, endPoint y: 257, distance: 4.1
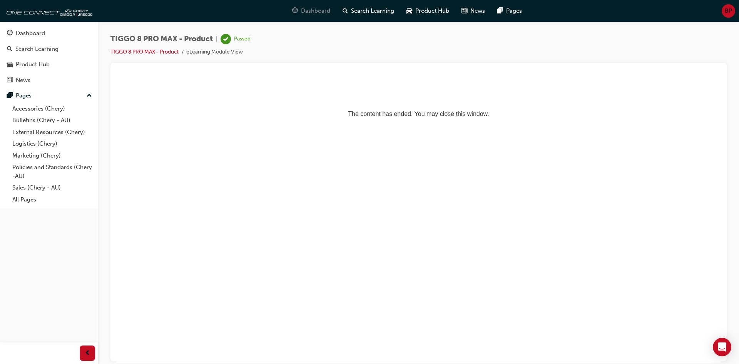
click at [322, 10] on span "Dashboard" at bounding box center [315, 11] width 29 height 9
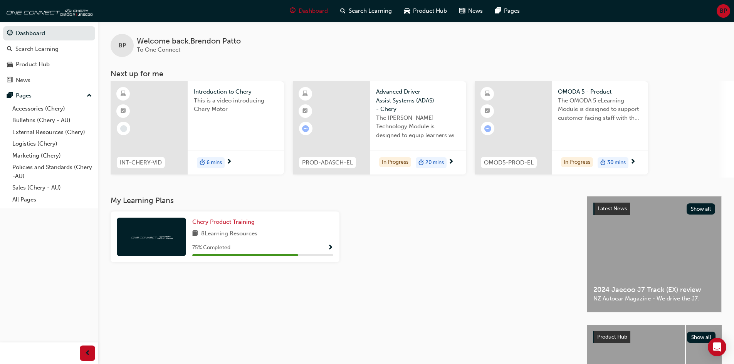
click at [620, 151] on div "In Progress 30 mins" at bounding box center [599, 163] width 96 height 24
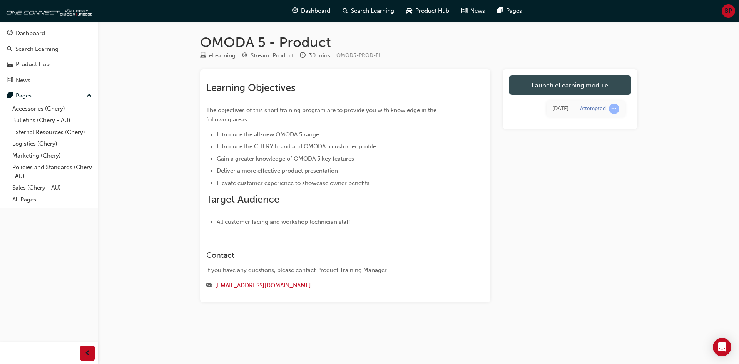
click at [576, 90] on link "Launch eLearning module" at bounding box center [570, 84] width 122 height 19
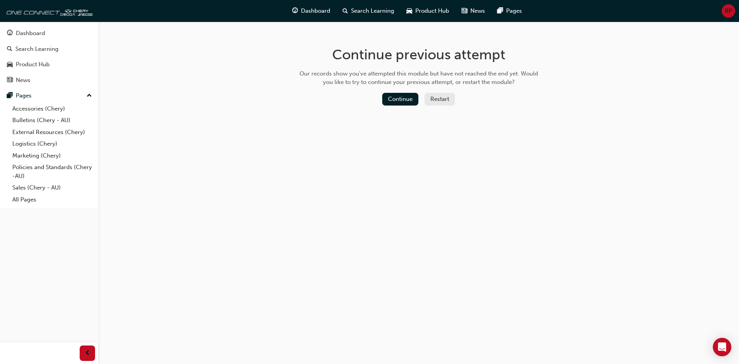
click at [397, 92] on div "Continue previous attempt Our records show you've attempted this module but hav…" at bounding box center [419, 78] width 250 height 112
click at [420, 108] on div "Continue Restart" at bounding box center [419, 101] width 244 height 16
click at [407, 99] on button "Continue" at bounding box center [400, 99] width 36 height 13
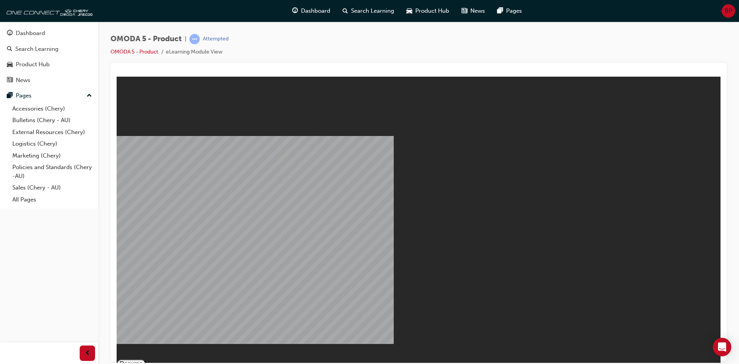
click at [146, 359] on button "Resume" at bounding box center [131, 363] width 29 height 9
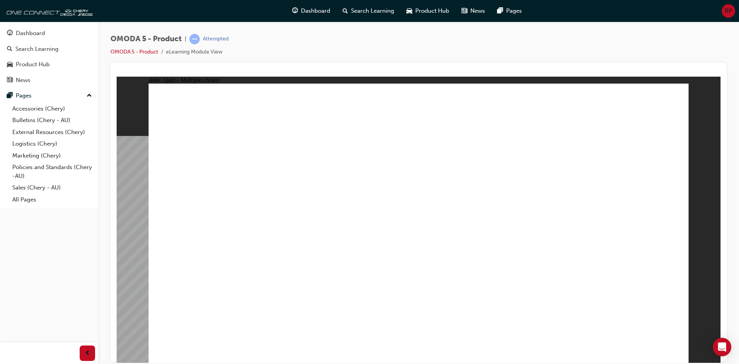
radio input "true"
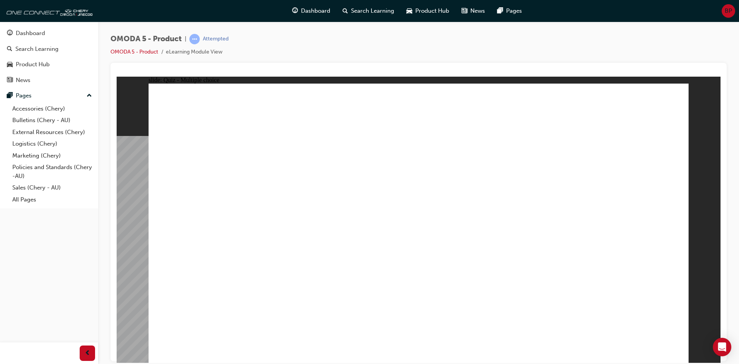
radio input "true"
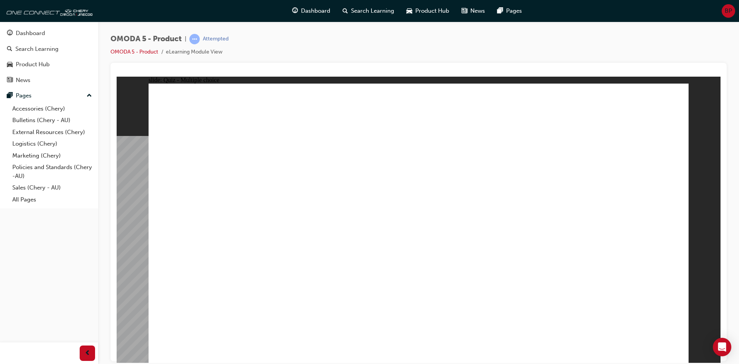
radio input "true"
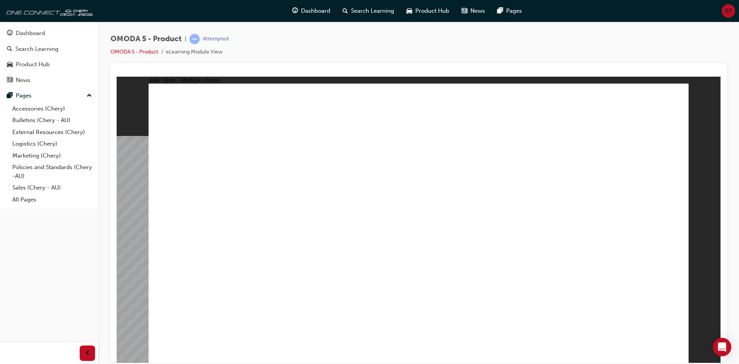
radio input "true"
drag, startPoint x: 450, startPoint y: 204, endPoint x: 454, endPoint y: 277, distance: 73.3
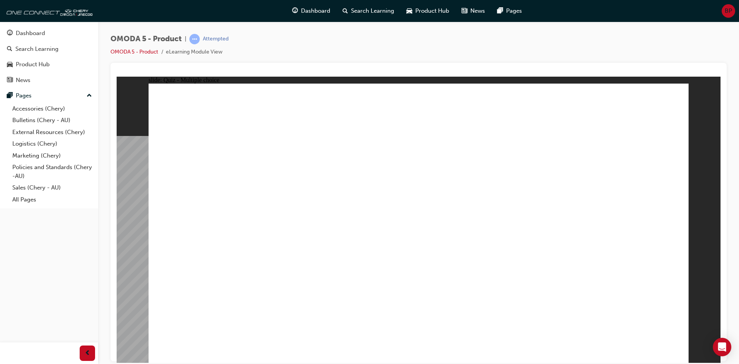
radio input "true"
drag, startPoint x: 573, startPoint y: 184, endPoint x: 216, endPoint y: 255, distance: 363.2
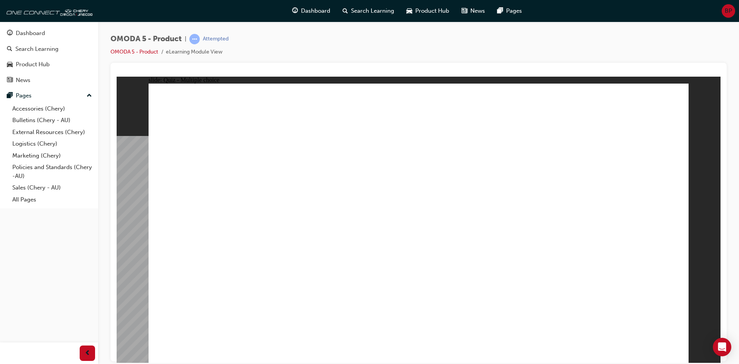
drag, startPoint x: 501, startPoint y: 183, endPoint x: 362, endPoint y: 256, distance: 157.1
drag, startPoint x: 493, startPoint y: 134, endPoint x: 526, endPoint y: 204, distance: 77.5
drag, startPoint x: 598, startPoint y: 124, endPoint x: 580, endPoint y: 262, distance: 139.5
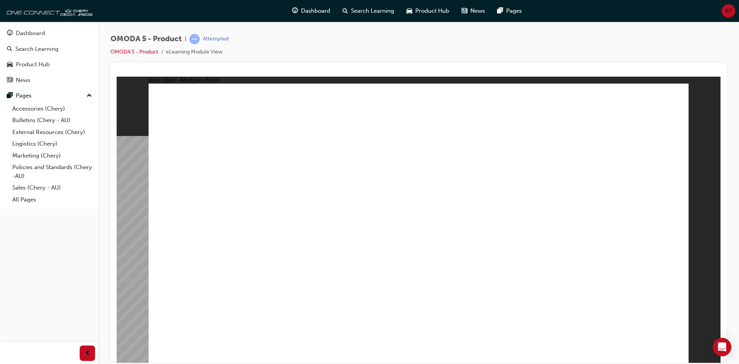
click at [704, 216] on div "slide: Quiz - Multiple choice Rectangle 1 Rectangle 1 A. 18’ Blade sports wheel…" at bounding box center [419, 219] width 604 height 286
radio input "false"
radio input "true"
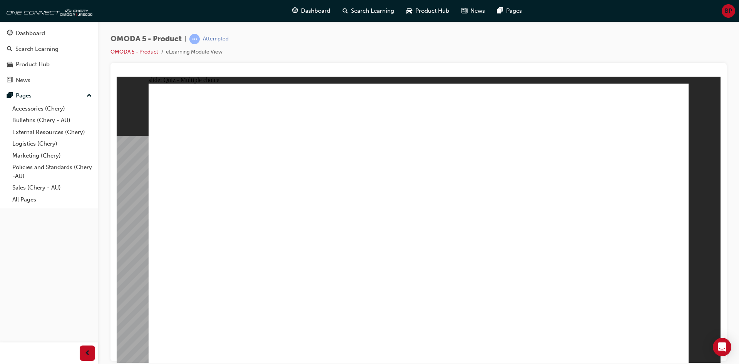
drag, startPoint x: 517, startPoint y: 203, endPoint x: 355, endPoint y: 240, distance: 166.7
drag, startPoint x: 461, startPoint y: 240, endPoint x: 325, endPoint y: 241, distance: 135.2
drag, startPoint x: 582, startPoint y: 169, endPoint x: 344, endPoint y: 258, distance: 254.2
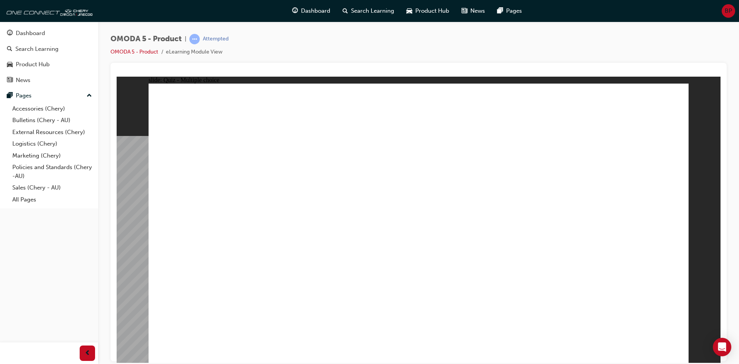
drag, startPoint x: 513, startPoint y: 139, endPoint x: 359, endPoint y: 230, distance: 178.1
drag, startPoint x: 567, startPoint y: 116, endPoint x: 353, endPoint y: 272, distance: 264.7
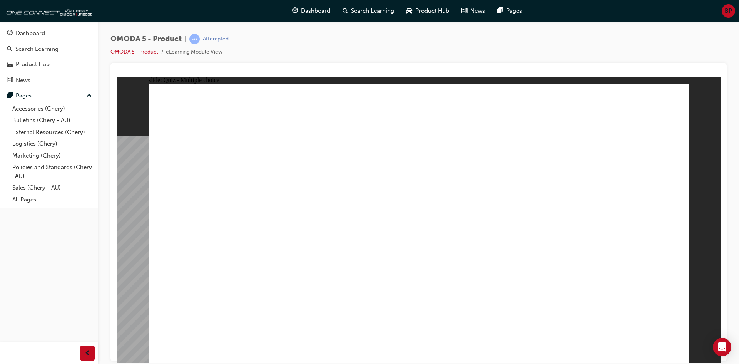
radio input "true"
drag, startPoint x: 372, startPoint y: 249, endPoint x: 367, endPoint y: 254, distance: 7.6
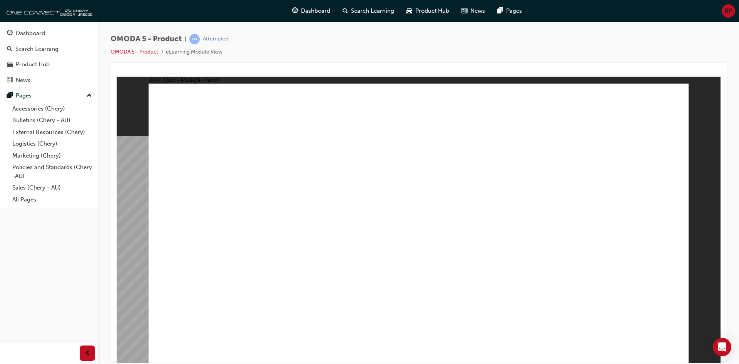
drag, startPoint x: 557, startPoint y: 260, endPoint x: 436, endPoint y: 275, distance: 122.2
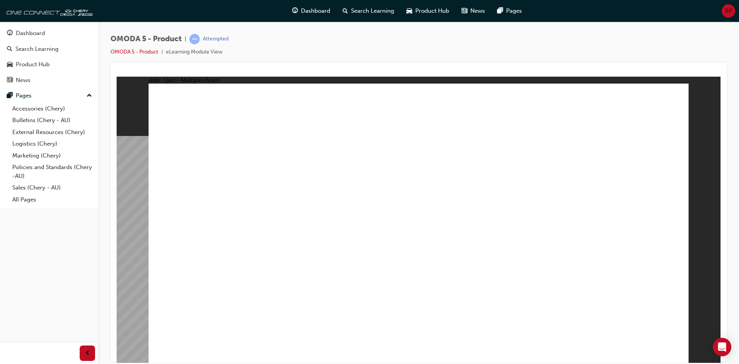
radio input "true"
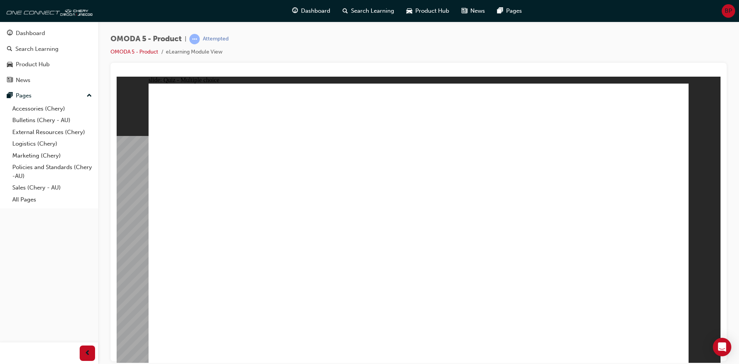
radio input "true"
drag, startPoint x: 336, startPoint y: 251, endPoint x: 348, endPoint y: 260, distance: 14.9
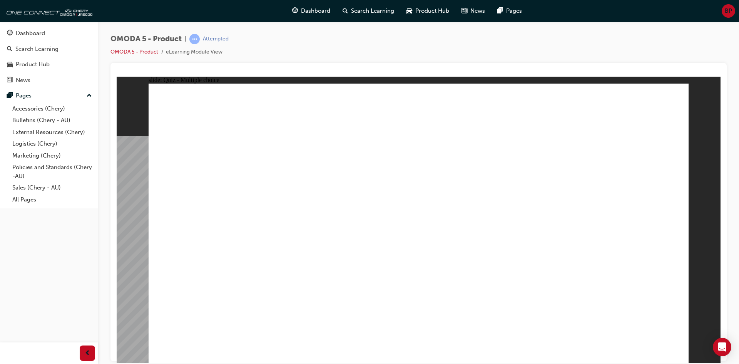
radio input "true"
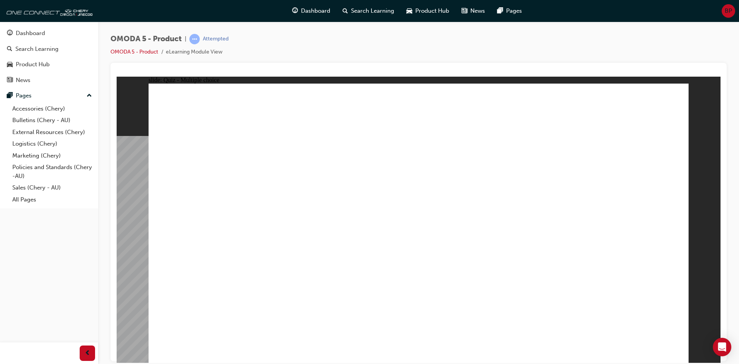
radio input "true"
drag, startPoint x: 457, startPoint y: 97, endPoint x: 244, endPoint y: 280, distance: 281.0
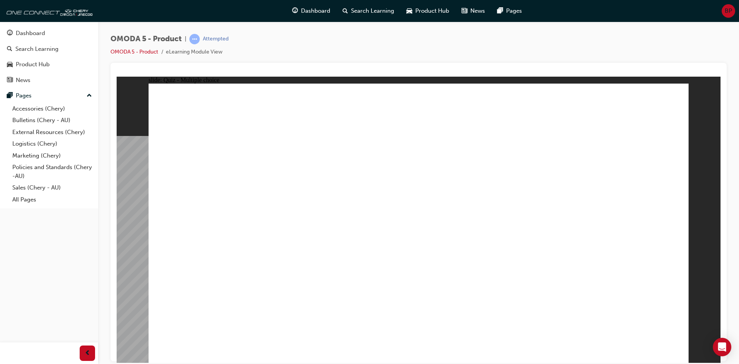
drag, startPoint x: 321, startPoint y: 196, endPoint x: 235, endPoint y: 280, distance: 120.1
drag, startPoint x: 466, startPoint y: 156, endPoint x: 202, endPoint y: 284, distance: 293.5
drag, startPoint x: 607, startPoint y: 186, endPoint x: 200, endPoint y: 281, distance: 418.0
drag, startPoint x: 431, startPoint y: 123, endPoint x: 340, endPoint y: 277, distance: 178.9
drag, startPoint x: 354, startPoint y: 265, endPoint x: 321, endPoint y: 281, distance: 37.4
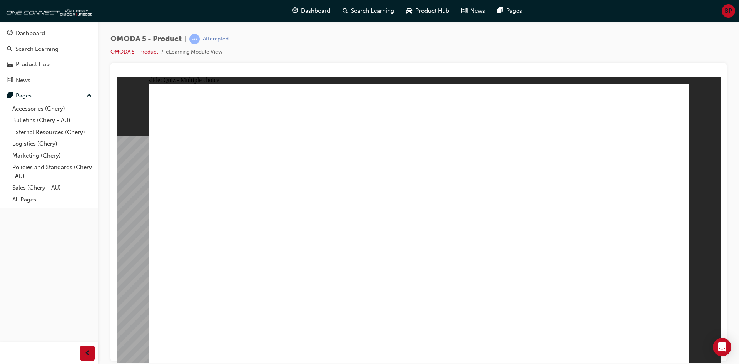
drag, startPoint x: 415, startPoint y: 190, endPoint x: 335, endPoint y: 284, distance: 123.5
drag, startPoint x: 609, startPoint y: 98, endPoint x: 318, endPoint y: 278, distance: 342.1
drag, startPoint x: 517, startPoint y: 158, endPoint x: 323, endPoint y: 283, distance: 231.1
drag, startPoint x: 539, startPoint y: 212, endPoint x: 452, endPoint y: 276, distance: 108.8
drag, startPoint x: 612, startPoint y: 145, endPoint x: 541, endPoint y: 191, distance: 84.7
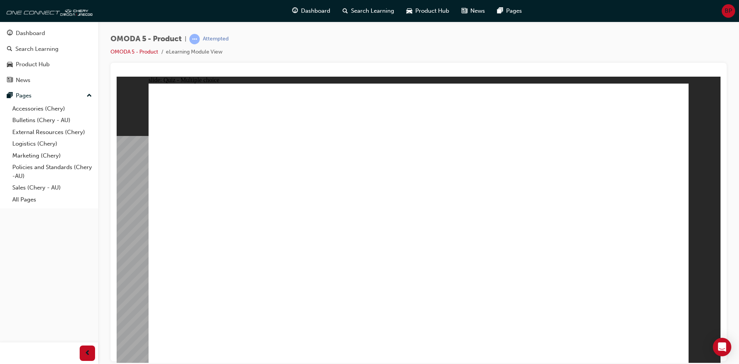
drag, startPoint x: 614, startPoint y: 158, endPoint x: 436, endPoint y: 277, distance: 214.0
drag, startPoint x: 506, startPoint y: 189, endPoint x: 425, endPoint y: 281, distance: 122.2
drag, startPoint x: 538, startPoint y: 93, endPoint x: 561, endPoint y: 259, distance: 167.8
drag, startPoint x: 600, startPoint y: 130, endPoint x: 585, endPoint y: 205, distance: 76.6
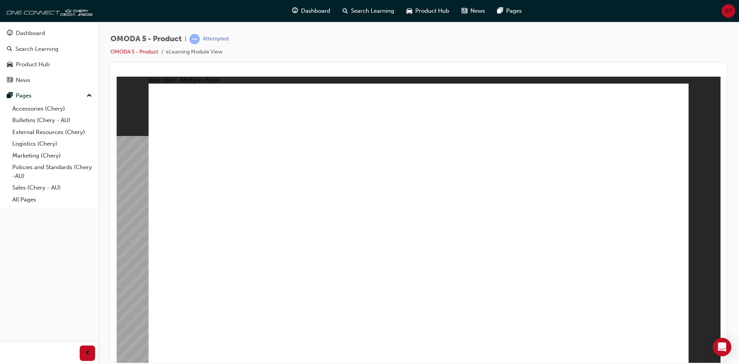
drag, startPoint x: 620, startPoint y: 148, endPoint x: 574, endPoint y: 258, distance: 119.1
drag, startPoint x: 627, startPoint y: 122, endPoint x: 561, endPoint y: 274, distance: 165.7
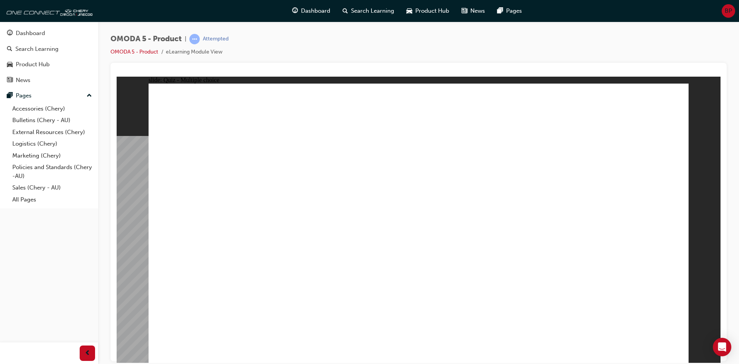
radio input "true"
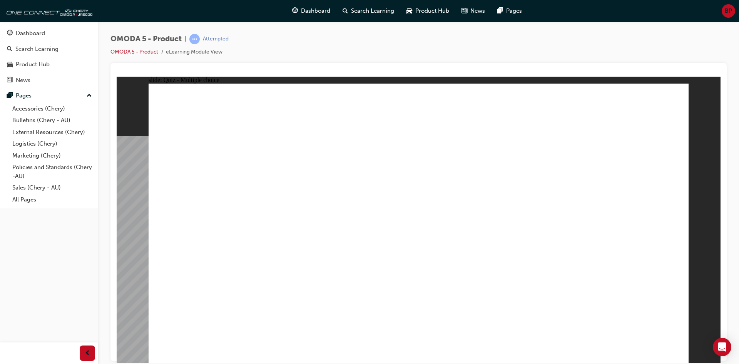
drag, startPoint x: 483, startPoint y: 179, endPoint x: 236, endPoint y: 253, distance: 257.1
drag, startPoint x: 479, startPoint y: 143, endPoint x: 546, endPoint y: 223, distance: 104.1
drag, startPoint x: 579, startPoint y: 191, endPoint x: 260, endPoint y: 221, distance: 320.3
drag, startPoint x: 233, startPoint y: 266, endPoint x: 417, endPoint y: 186, distance: 200.9
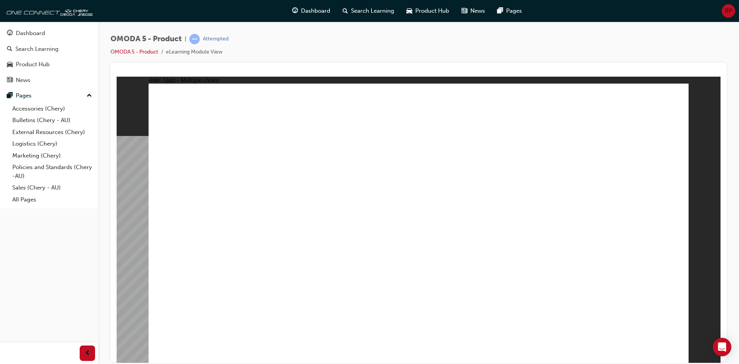
drag, startPoint x: 586, startPoint y: 186, endPoint x: 231, endPoint y: 252, distance: 360.6
drag, startPoint x: 484, startPoint y: 184, endPoint x: 348, endPoint y: 260, distance: 156.0
drag, startPoint x: 567, startPoint y: 143, endPoint x: 554, endPoint y: 249, distance: 106.7
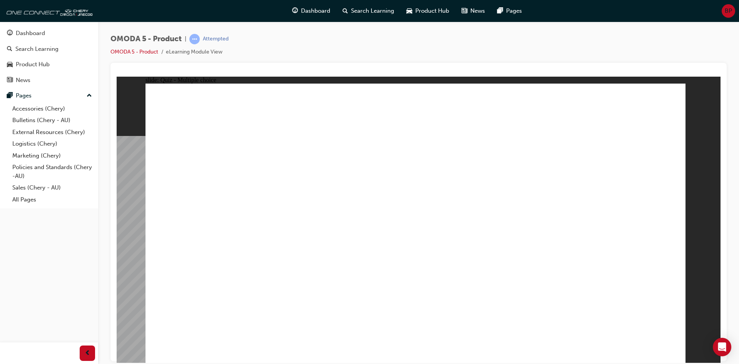
drag, startPoint x: 424, startPoint y: 264, endPoint x: 424, endPoint y: 256, distance: 8.1
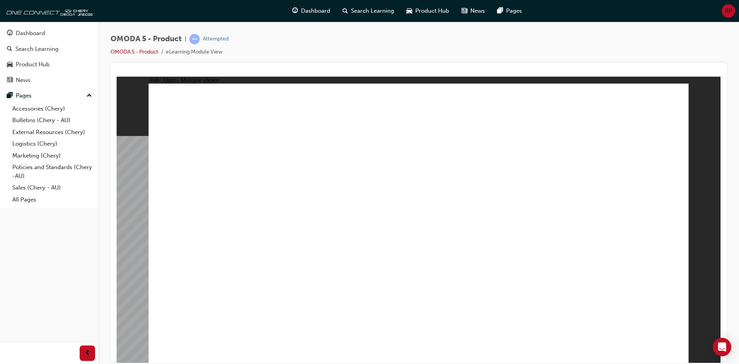
radio input "true"
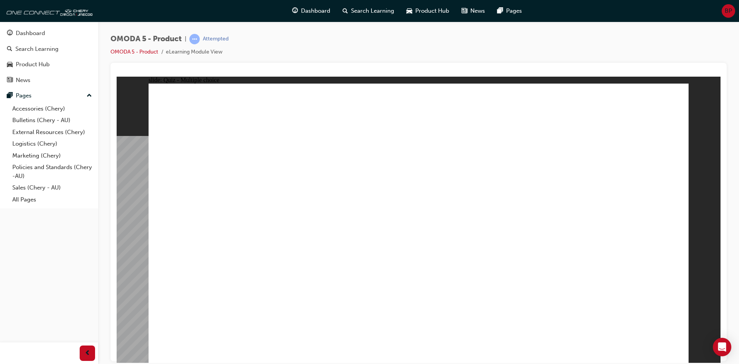
drag, startPoint x: 486, startPoint y: 154, endPoint x: 292, endPoint y: 248, distance: 215.3
radio input "true"
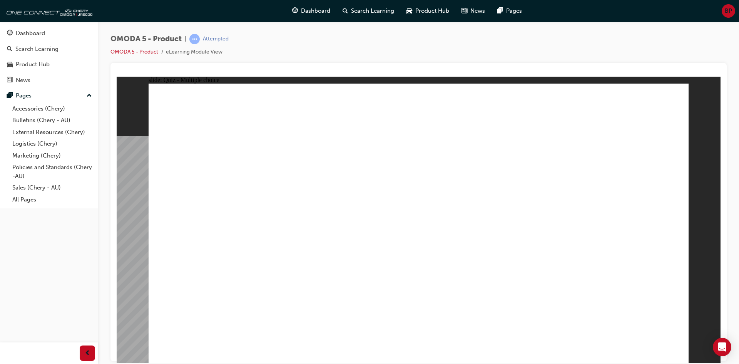
radio input "true"
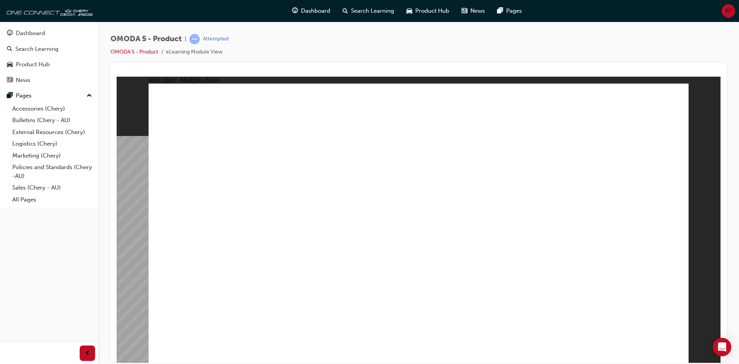
radio input "true"
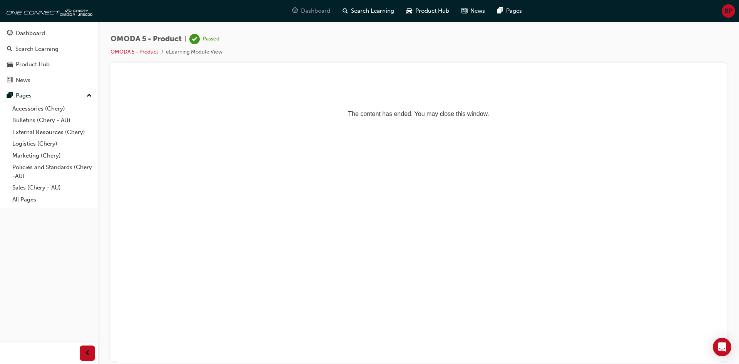
click at [318, 4] on div "Dashboard" at bounding box center [311, 11] width 50 height 16
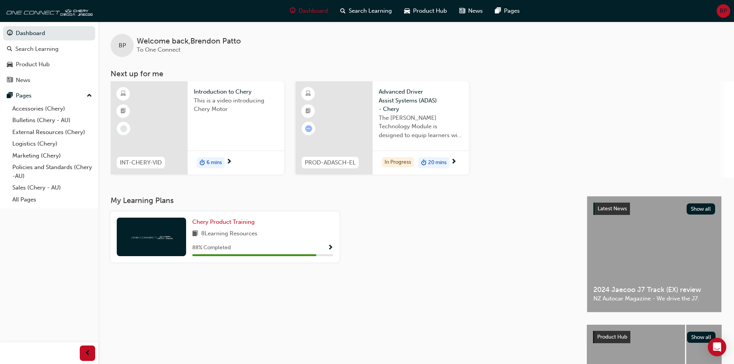
click at [437, 161] on span "20 mins" at bounding box center [437, 162] width 18 height 9
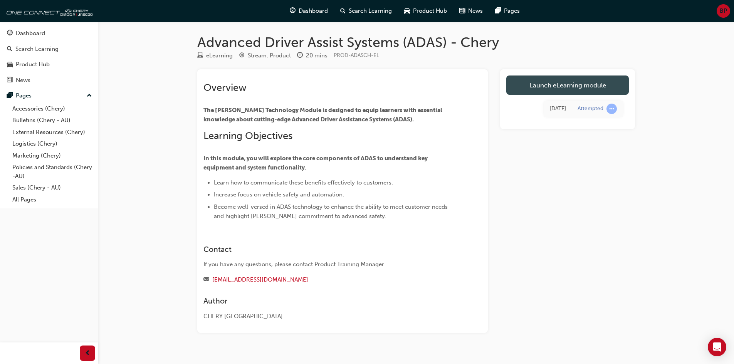
click at [555, 87] on link "Launch eLearning module" at bounding box center [567, 84] width 122 height 19
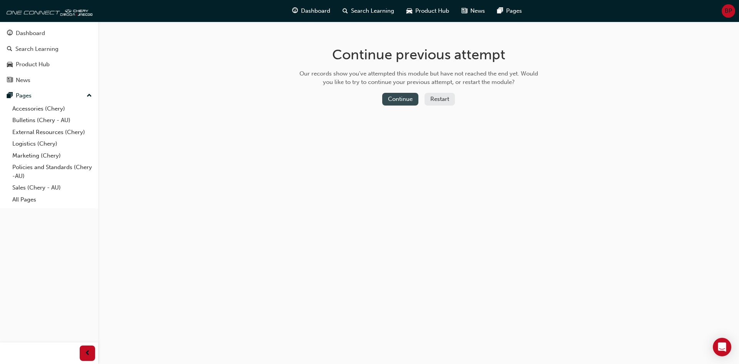
click at [409, 97] on button "Continue" at bounding box center [400, 99] width 36 height 13
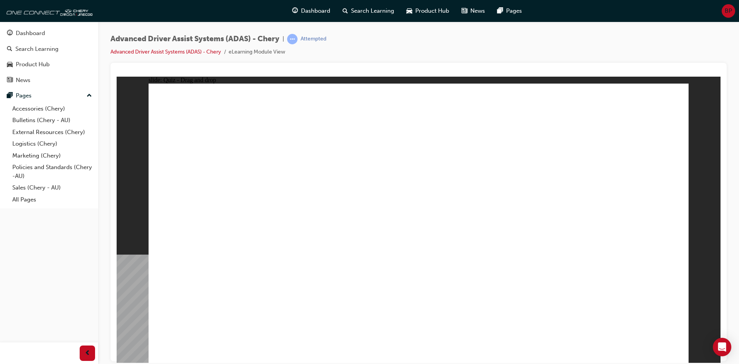
drag, startPoint x: 292, startPoint y: 291, endPoint x: 574, endPoint y: 278, distance: 282.2
drag, startPoint x: 571, startPoint y: 255, endPoint x: 501, endPoint y: 293, distance: 79.8
drag, startPoint x: 470, startPoint y: 292, endPoint x: 496, endPoint y: 273, distance: 32.1
drag, startPoint x: 531, startPoint y: 111, endPoint x: 421, endPoint y: 127, distance: 111.7
drag, startPoint x: 558, startPoint y: 111, endPoint x: 421, endPoint y: 158, distance: 145.0
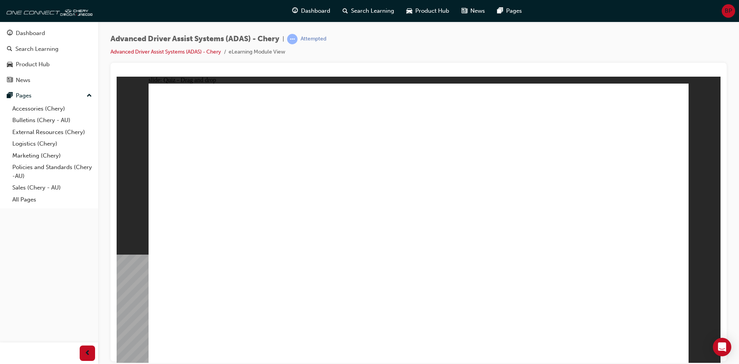
drag, startPoint x: 482, startPoint y: 312, endPoint x: 587, endPoint y: 164, distance: 181.6
drag, startPoint x: 391, startPoint y: 300, endPoint x: 584, endPoint y: 168, distance: 233.3
drag, startPoint x: 312, startPoint y: 297, endPoint x: 607, endPoint y: 189, distance: 314.2
drag, startPoint x: 632, startPoint y: 300, endPoint x: 639, endPoint y: 312, distance: 13.8
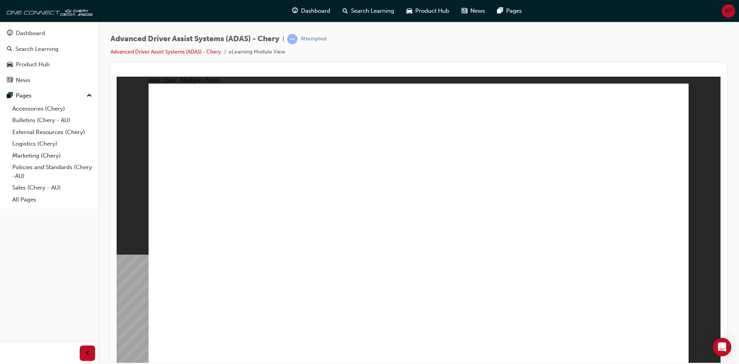
checkbox input "true"
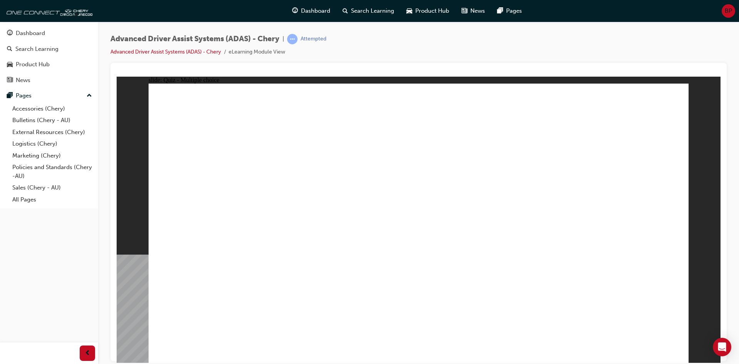
checkbox input "true"
checkbox input "false"
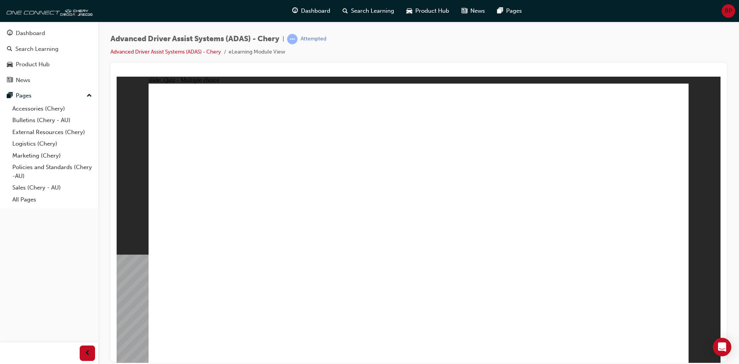
checkbox input "true"
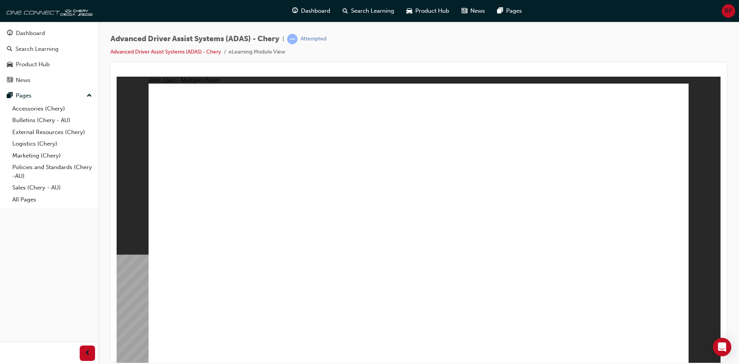
drag, startPoint x: 426, startPoint y: 112, endPoint x: 442, endPoint y: 258, distance: 147.6
drag, startPoint x: 480, startPoint y: 137, endPoint x: 494, endPoint y: 335, distance: 198.8
drag, startPoint x: 476, startPoint y: 114, endPoint x: 508, endPoint y: 295, distance: 183.7
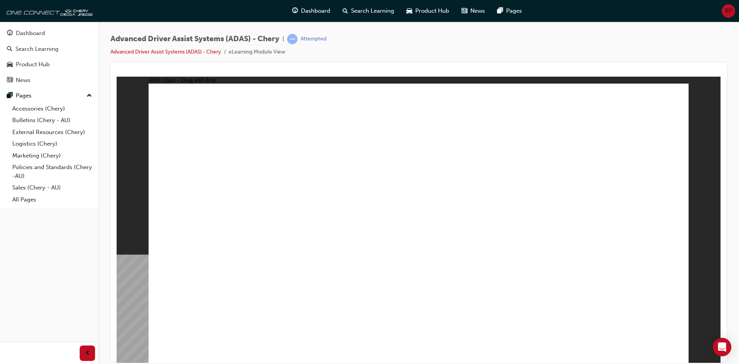
drag, startPoint x: 514, startPoint y: 117, endPoint x: 283, endPoint y: 265, distance: 274.4
drag, startPoint x: 600, startPoint y: 116, endPoint x: 588, endPoint y: 110, distance: 13.8
drag, startPoint x: 417, startPoint y: 141, endPoint x: 513, endPoint y: 273, distance: 164.3
drag, startPoint x: 480, startPoint y: 139, endPoint x: 510, endPoint y: 262, distance: 126.5
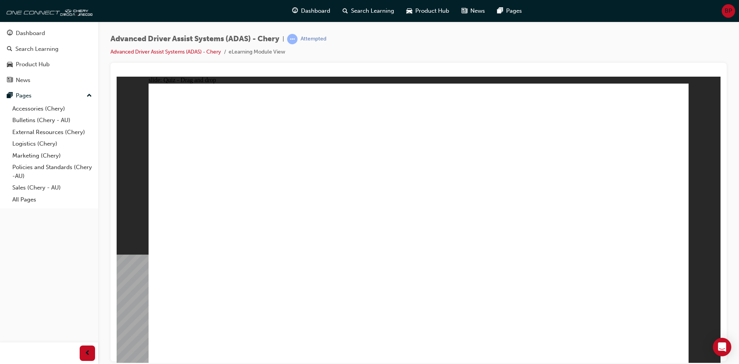
drag, startPoint x: 537, startPoint y: 192, endPoint x: 552, endPoint y: 251, distance: 61.2
drag, startPoint x: 582, startPoint y: 142, endPoint x: 351, endPoint y: 281, distance: 270.2
drag, startPoint x: 308, startPoint y: 253, endPoint x: 384, endPoint y: 225, distance: 81.4
drag, startPoint x: 238, startPoint y: 250, endPoint x: 479, endPoint y: 182, distance: 251.1
drag, startPoint x: 207, startPoint y: 249, endPoint x: 464, endPoint y: 189, distance: 263.8
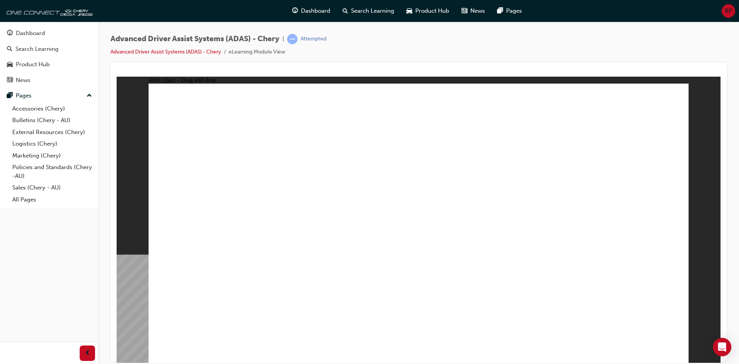
drag, startPoint x: 459, startPoint y: 263, endPoint x: 439, endPoint y: 200, distance: 66.1
drag, startPoint x: 222, startPoint y: 251, endPoint x: 446, endPoint y: 191, distance: 231.6
drag, startPoint x: 557, startPoint y: 258, endPoint x: 301, endPoint y: 291, distance: 258.2
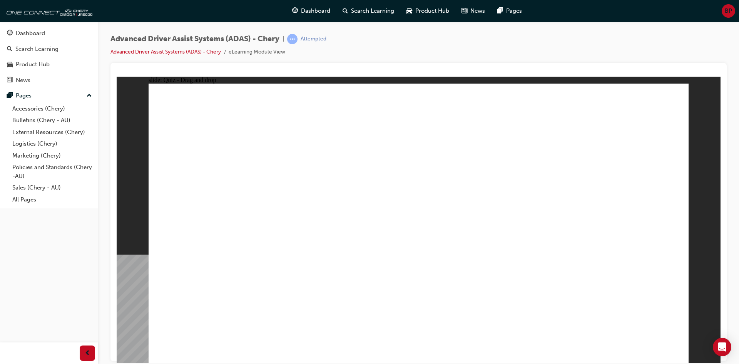
drag, startPoint x: 529, startPoint y: 273, endPoint x: 340, endPoint y: 298, distance: 190.7
drag, startPoint x: 600, startPoint y: 142, endPoint x: 576, endPoint y: 268, distance: 129.0
drag, startPoint x: 541, startPoint y: 114, endPoint x: 315, endPoint y: 292, distance: 287.3
drag, startPoint x: 575, startPoint y: 105, endPoint x: 563, endPoint y: 140, distance: 36.7
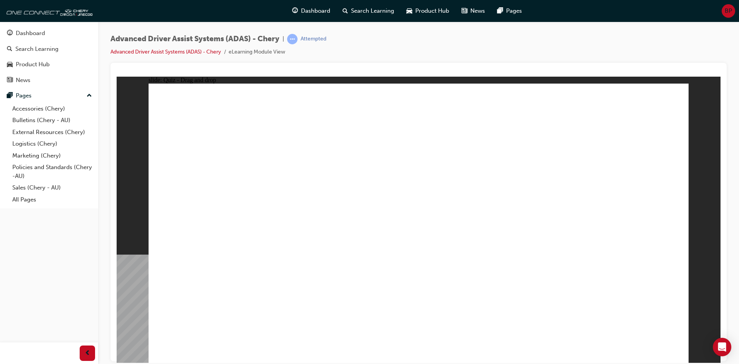
drag, startPoint x: 588, startPoint y: 119, endPoint x: 330, endPoint y: 275, distance: 301.9
drag, startPoint x: 230, startPoint y: 306, endPoint x: 248, endPoint y: 300, distance: 18.9
drag, startPoint x: 325, startPoint y: 312, endPoint x: 579, endPoint y: 183, distance: 284.7
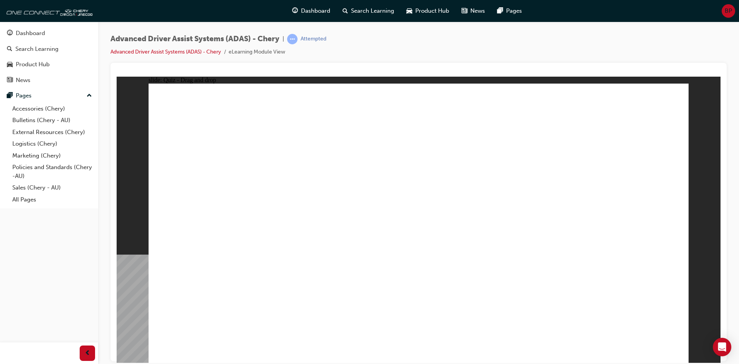
drag, startPoint x: 402, startPoint y: 309, endPoint x: 605, endPoint y: 160, distance: 251.5
drag, startPoint x: 466, startPoint y: 287, endPoint x: 437, endPoint y: 134, distance: 155.6
drag, startPoint x: 558, startPoint y: 300, endPoint x: 271, endPoint y: 298, distance: 286.5
drag, startPoint x: 218, startPoint y: 316, endPoint x: 476, endPoint y: 173, distance: 295.4
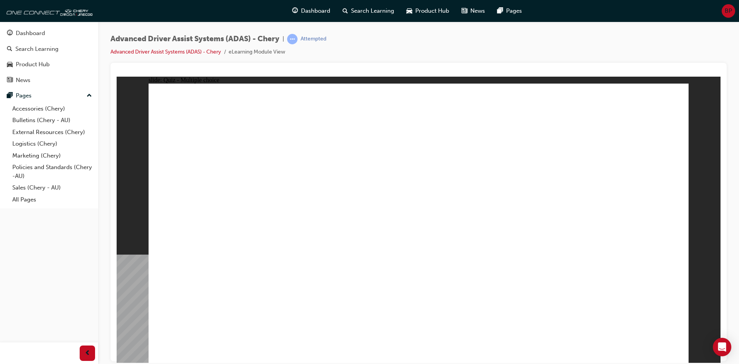
checkbox input "true"
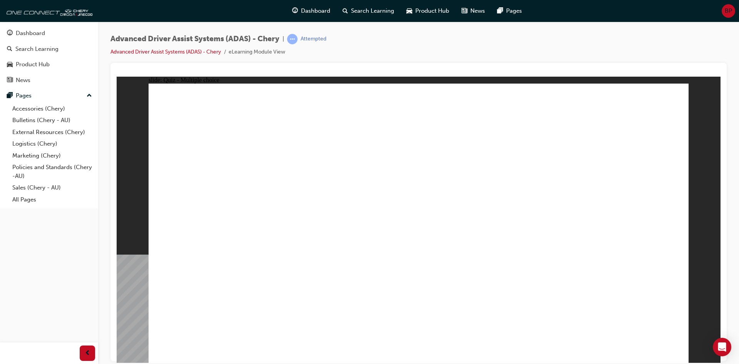
checkbox input "true"
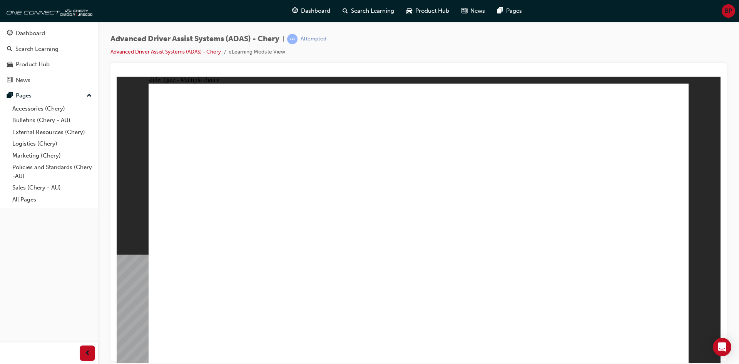
drag, startPoint x: 596, startPoint y: 143, endPoint x: 558, endPoint y: 269, distance: 132.2
drag, startPoint x: 623, startPoint y: 305, endPoint x: 637, endPoint y: 318, distance: 19.3
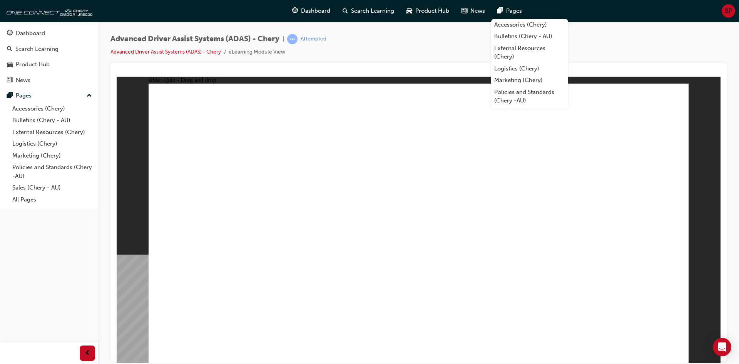
drag, startPoint x: 312, startPoint y: 309, endPoint x: 571, endPoint y: 170, distance: 294.3
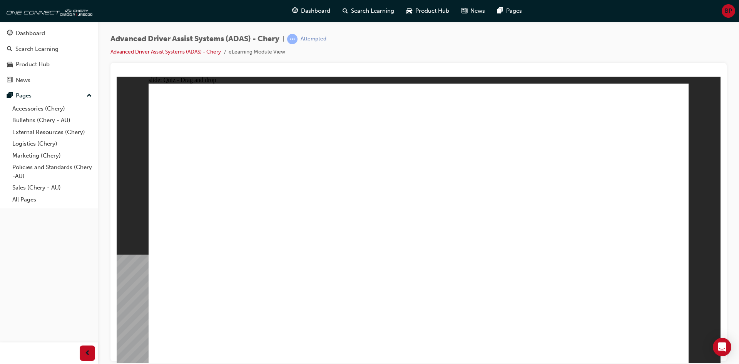
drag, startPoint x: 401, startPoint y: 313, endPoint x: 335, endPoint y: 307, distance: 65.8
drag, startPoint x: 228, startPoint y: 308, endPoint x: 618, endPoint y: 172, distance: 413.6
drag, startPoint x: 538, startPoint y: 115, endPoint x: 399, endPoint y: 155, distance: 144.7
drag, startPoint x: 396, startPoint y: 312, endPoint x: 605, endPoint y: 169, distance: 253.8
drag, startPoint x: 484, startPoint y: 309, endPoint x: 498, endPoint y: 220, distance: 90.0
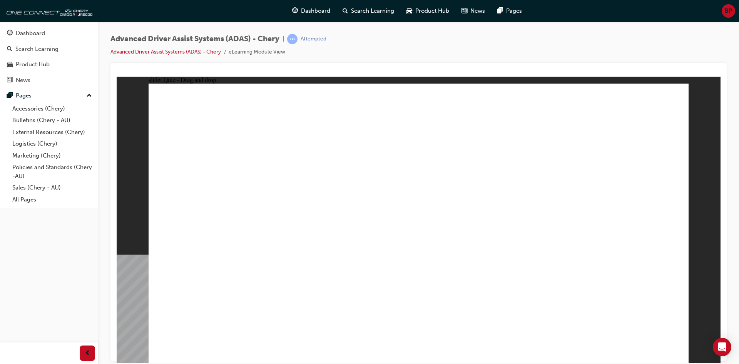
drag, startPoint x: 517, startPoint y: 233, endPoint x: 464, endPoint y: 178, distance: 76.0
